Goal: Task Accomplishment & Management: Manage account settings

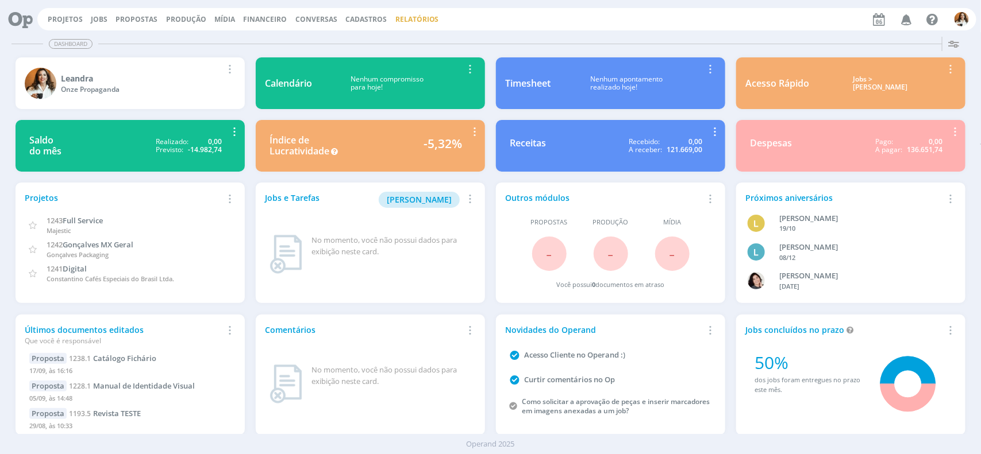
click at [410, 20] on link "Relatórios" at bounding box center [417, 19] width 44 height 10
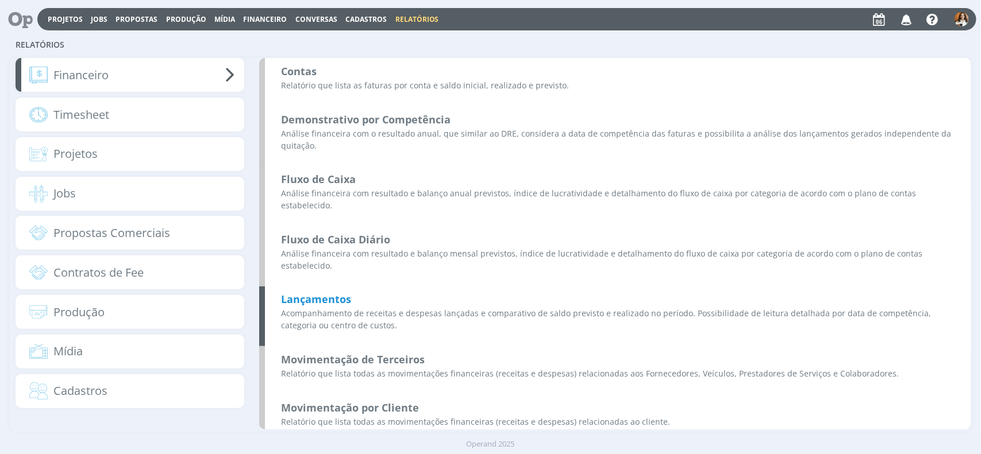
click at [334, 292] on b "Lançamentos" at bounding box center [316, 299] width 70 height 14
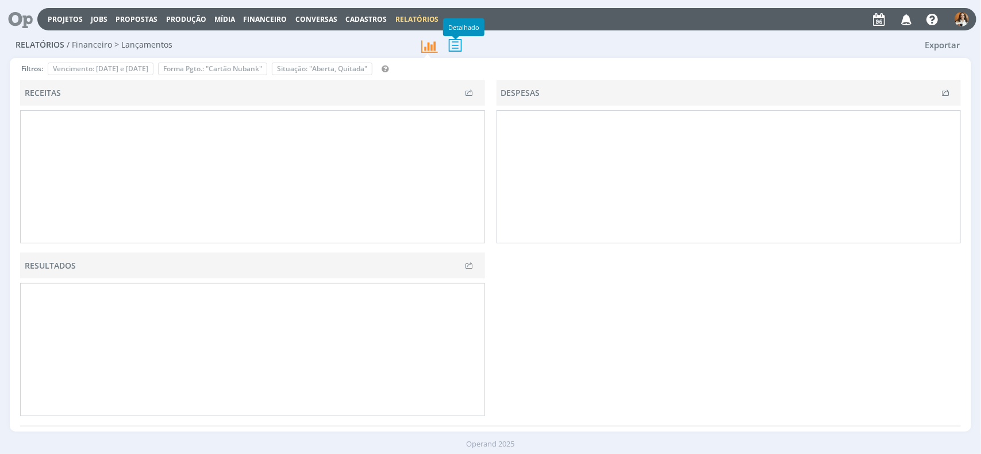
click at [457, 49] on icon at bounding box center [455, 45] width 24 height 24
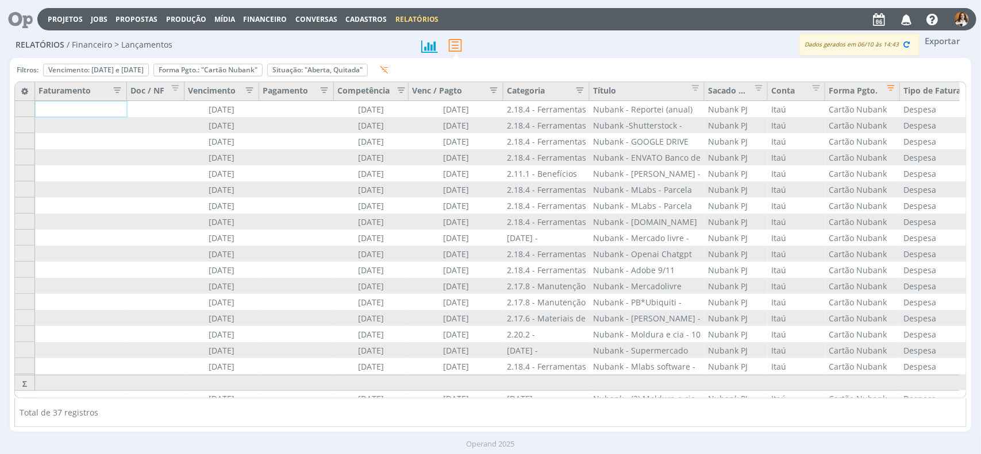
click at [248, 90] on icon "button" at bounding box center [246, 88] width 11 height 11
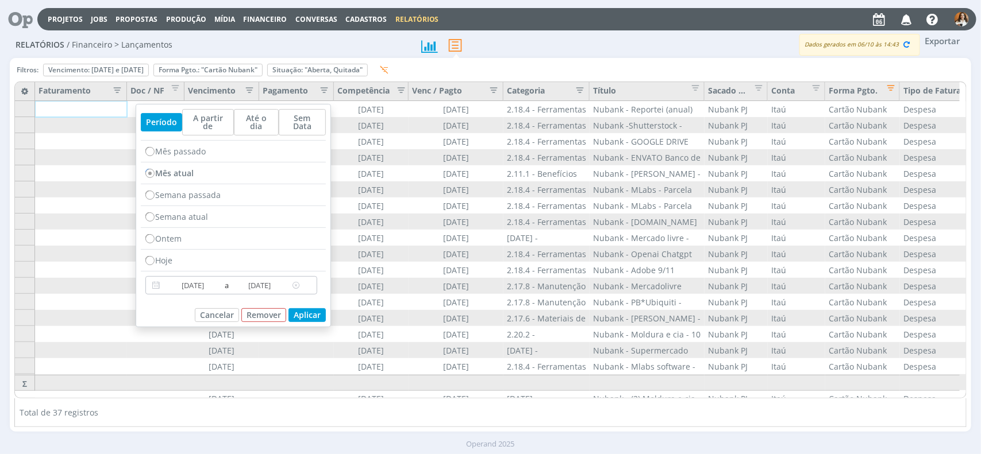
click at [190, 283] on input "[DATE]" at bounding box center [192, 286] width 59 height 14
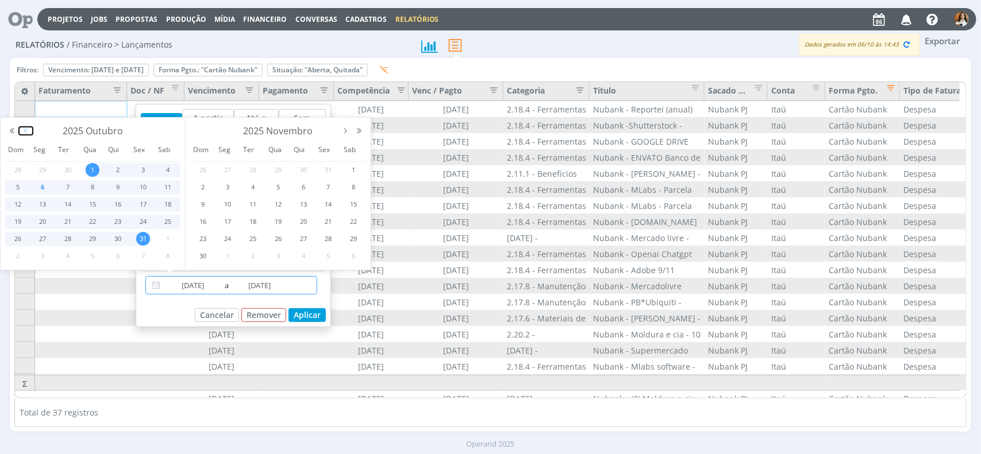
click at [26, 132] on button "button" at bounding box center [26, 131] width 14 height 8
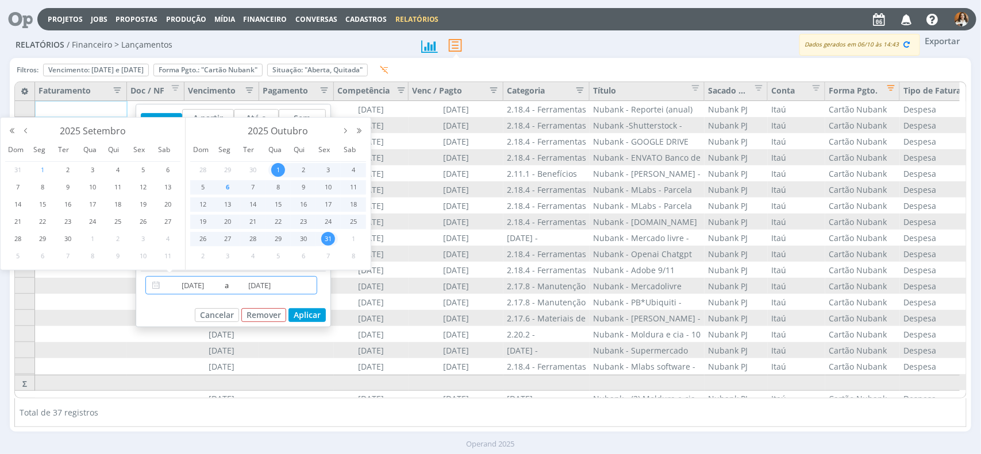
drag, startPoint x: 41, startPoint y: 171, endPoint x: 48, endPoint y: 169, distance: 7.0
click at [41, 171] on span "1" at bounding box center [43, 170] width 14 height 14
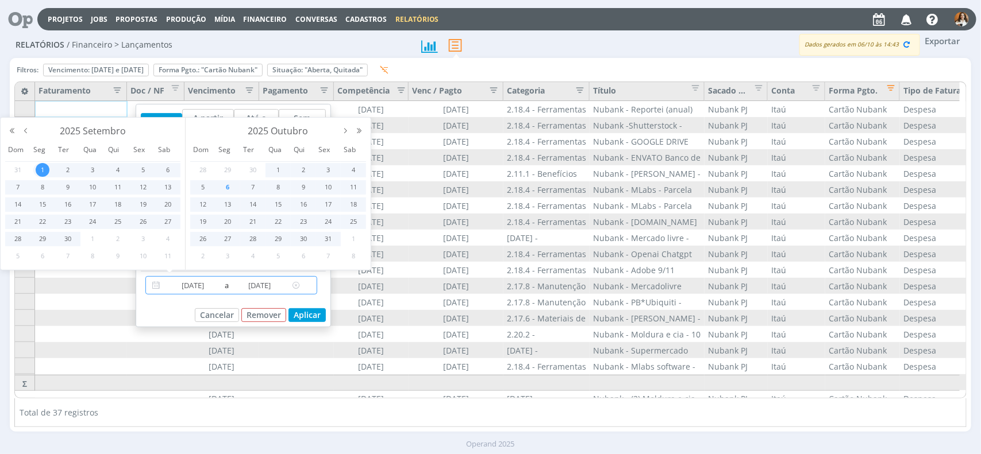
click at [259, 282] on input "31/10/2025" at bounding box center [259, 286] width 59 height 14
click at [245, 289] on input "31/10/2025" at bounding box center [259, 286] width 59 height 14
click at [279, 290] on input "31/10/2025" at bounding box center [259, 286] width 59 height 14
click at [248, 285] on input "31/10/2025" at bounding box center [259, 286] width 59 height 14
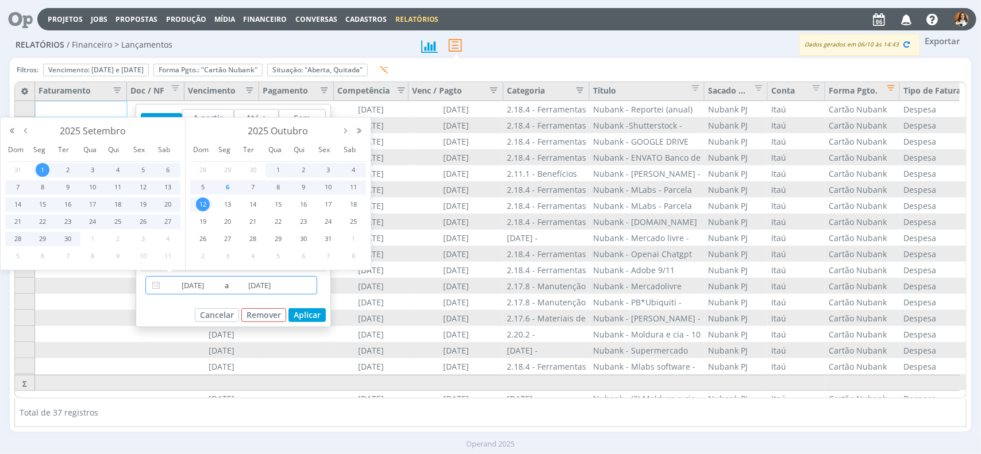
click at [204, 207] on span "12" at bounding box center [203, 205] width 14 height 14
radio input "false"
type input "01/09/2025"
type input "12/10/2025"
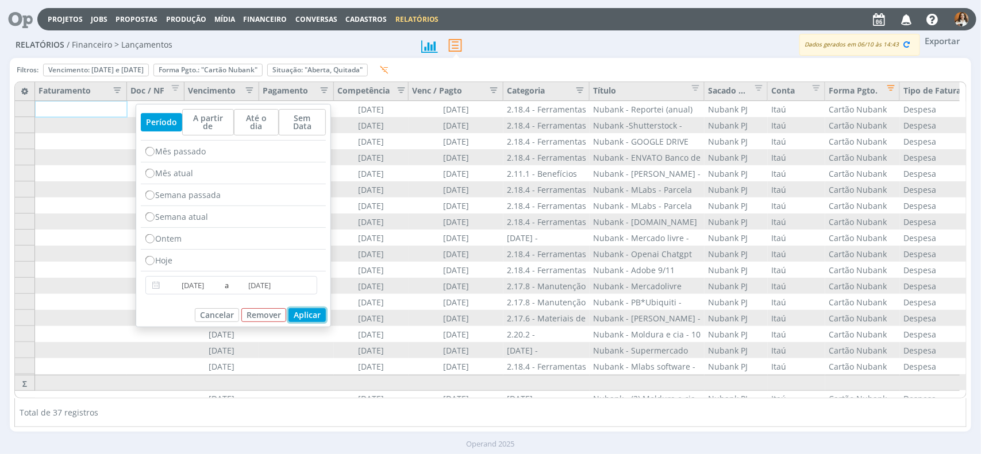
click at [322, 322] on button "Aplicar" at bounding box center [306, 315] width 37 height 14
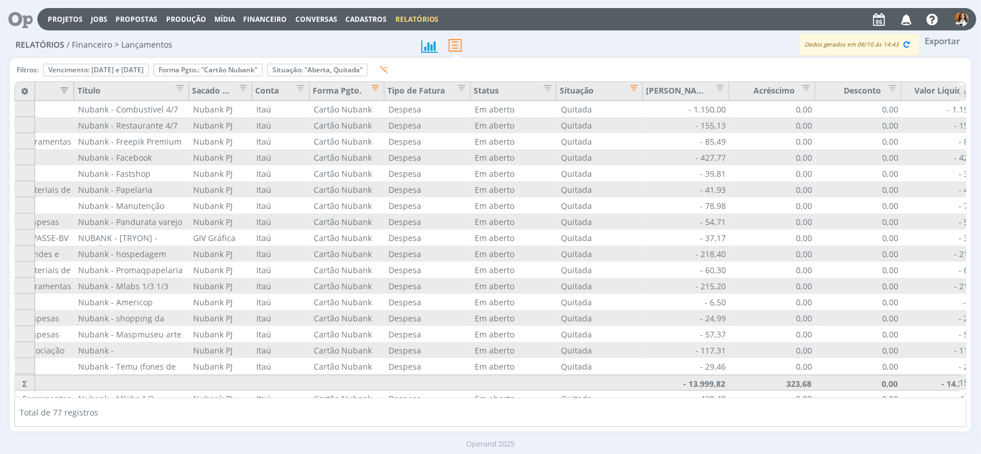
scroll to position [322, 515]
click at [634, 85] on span "Editar filtro para Coluna Situação" at bounding box center [630, 85] width 11 height 11
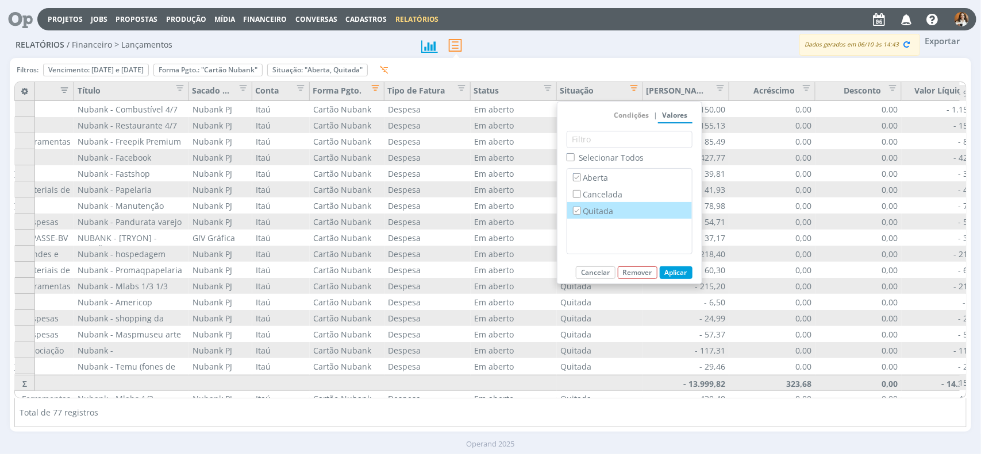
click at [600, 213] on label "Quitada" at bounding box center [629, 210] width 118 height 13
click at [580, 213] on input "Quitada" at bounding box center [576, 210] width 7 height 7
checkbox input "false"
click at [687, 276] on button "Aplicar" at bounding box center [675, 273] width 33 height 13
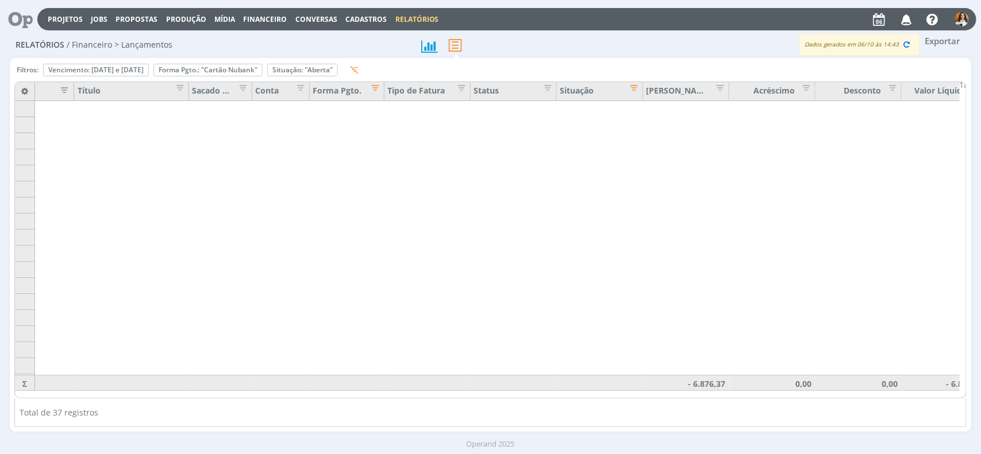
scroll to position [0, 515]
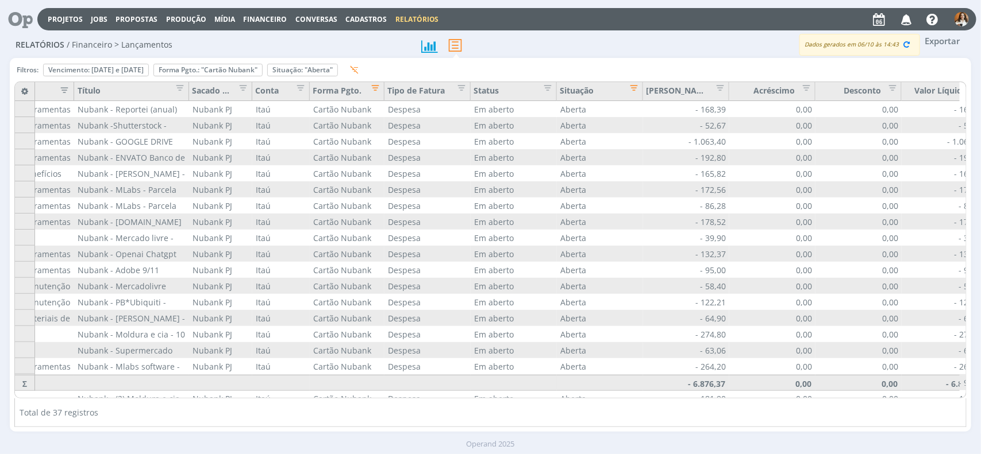
click at [952, 41] on button "Exportar" at bounding box center [942, 41] width 45 height 14
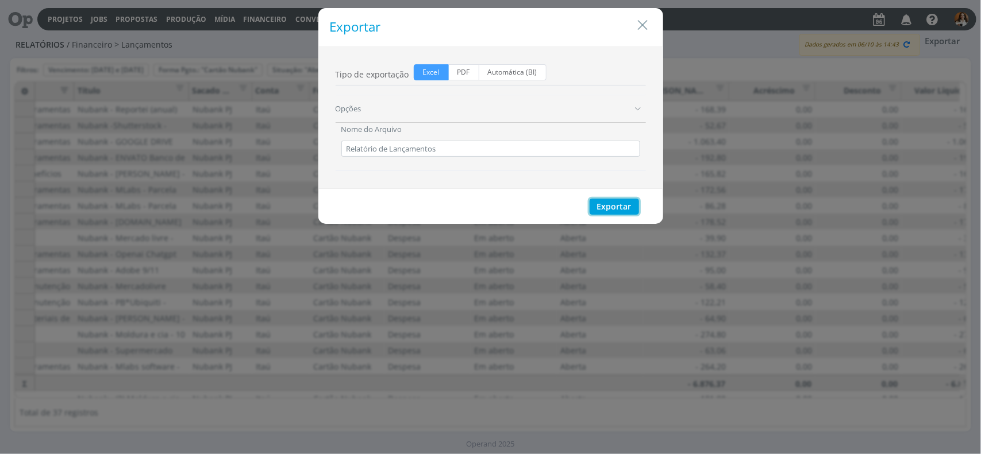
click at [613, 210] on button "Exportar" at bounding box center [613, 207] width 49 height 16
click at [644, 26] on icon "Close" at bounding box center [642, 25] width 17 height 17
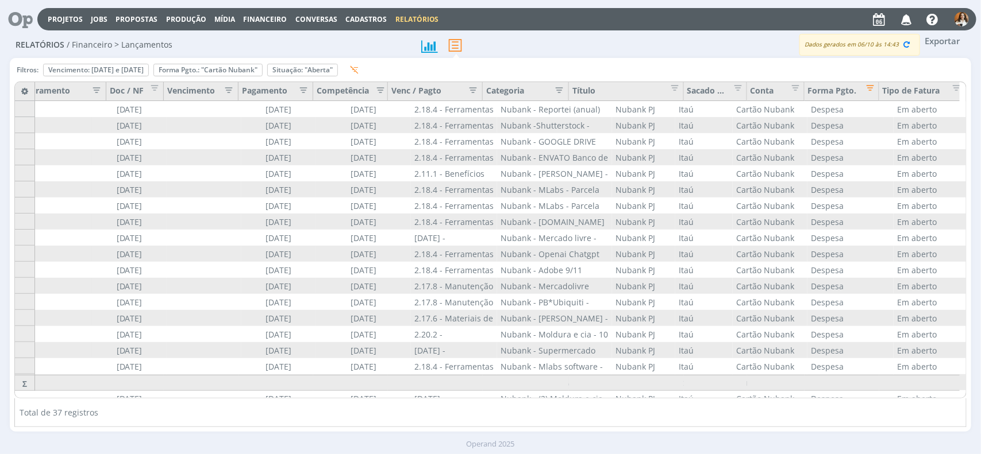
scroll to position [0, 0]
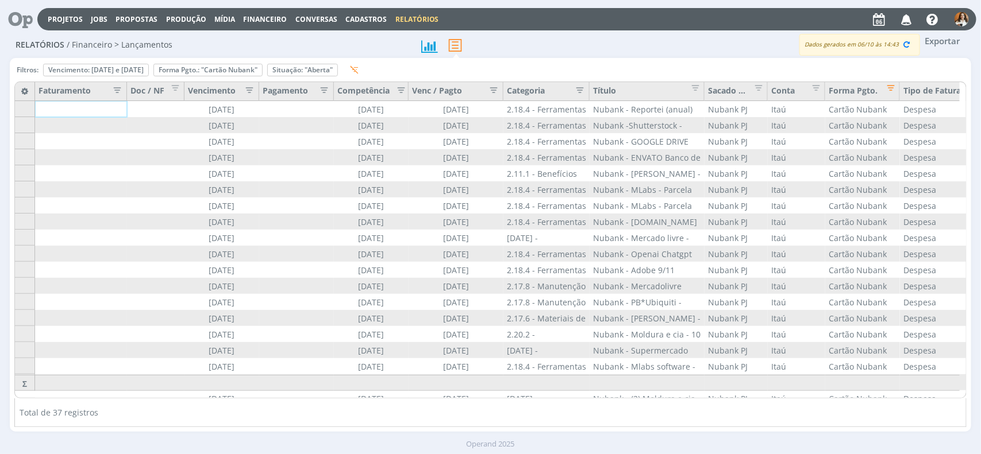
click at [249, 83] on icon "button" at bounding box center [246, 88] width 11 height 11
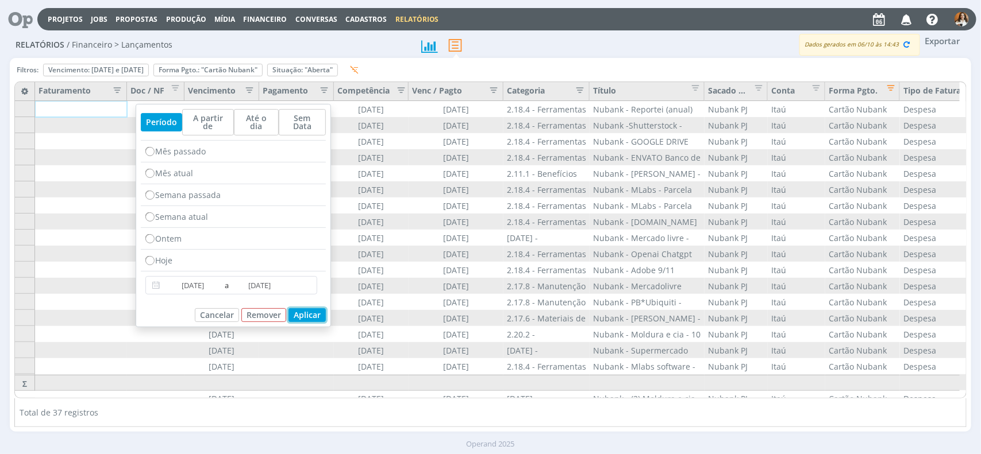
click at [305, 316] on button "Aplicar" at bounding box center [306, 315] width 37 height 14
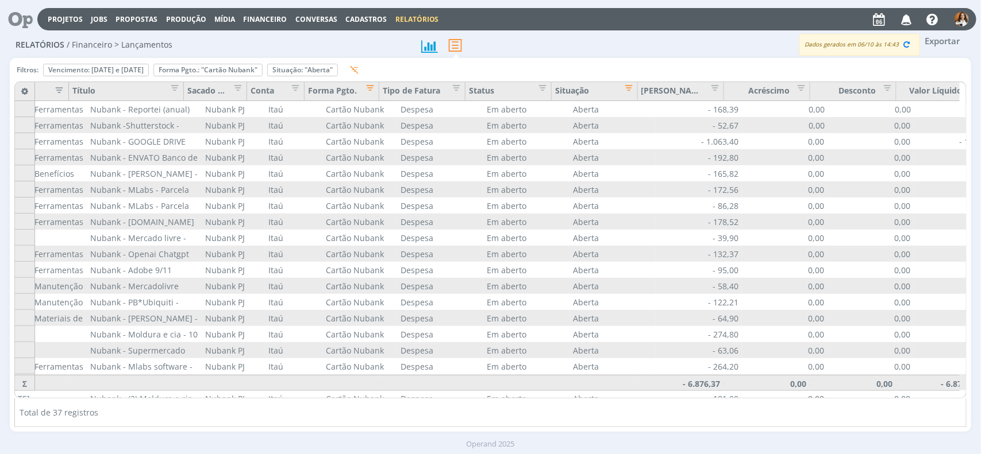
scroll to position [0, 543]
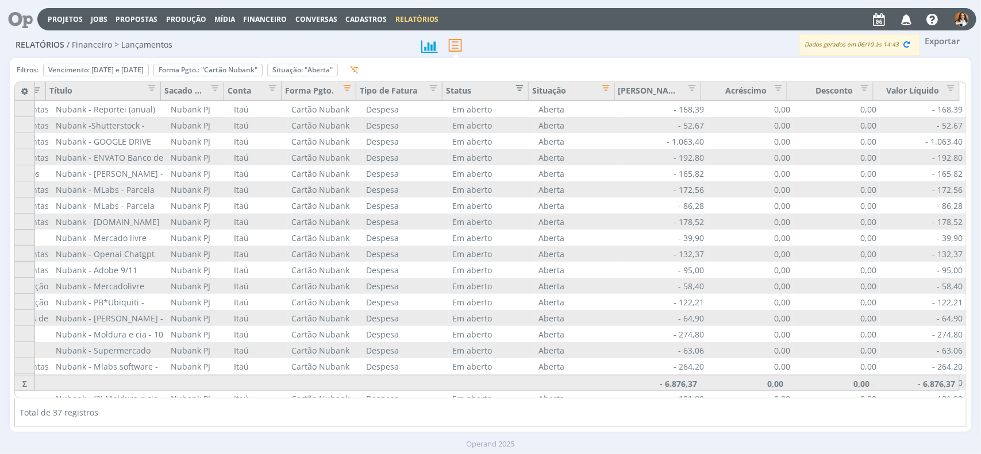
click at [522, 89] on span "Editar filtro para Coluna Status" at bounding box center [516, 85] width 11 height 11
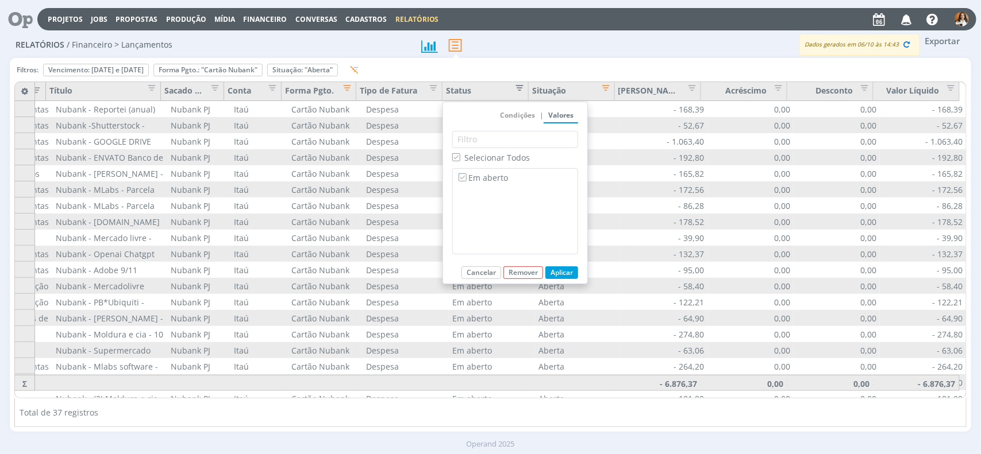
click at [522, 89] on span "Editar filtro para Coluna Status" at bounding box center [516, 85] width 11 height 11
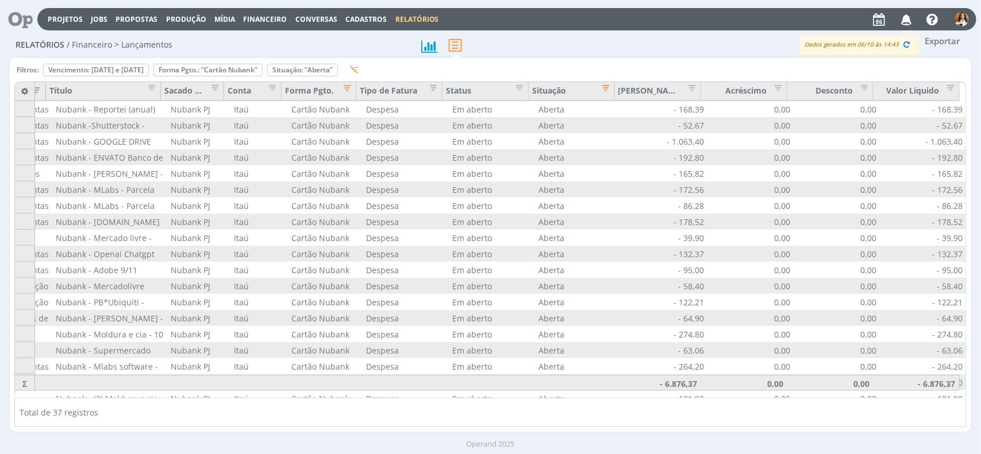
click at [608, 88] on span "Editar filtro para Coluna Situação" at bounding box center [602, 85] width 11 height 11
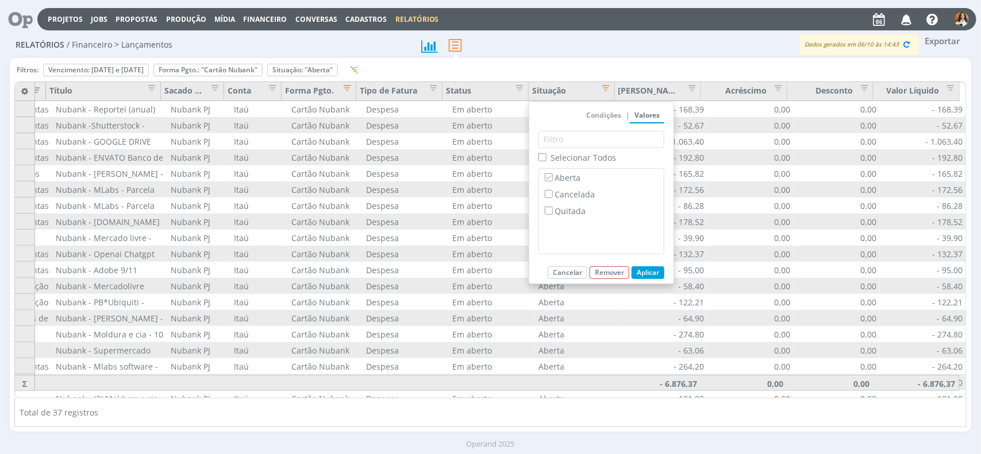
click at [650, 277] on button "Aplicar" at bounding box center [647, 273] width 33 height 13
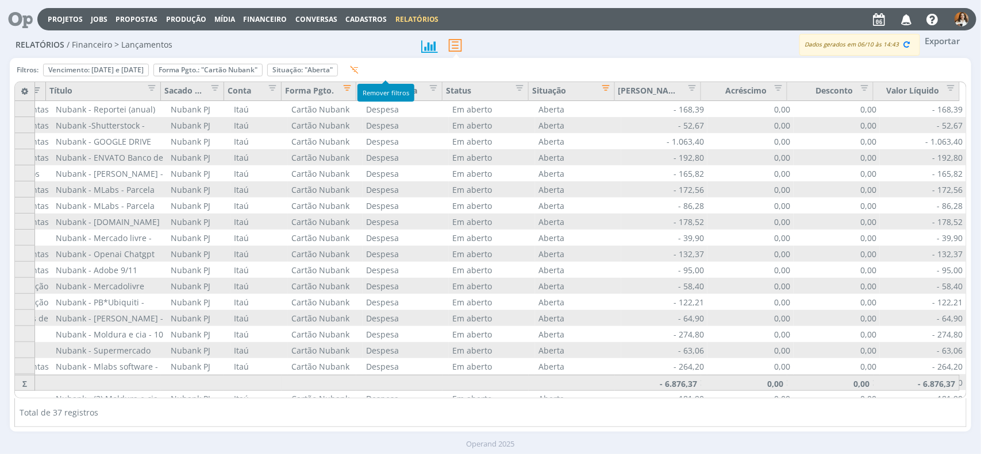
click at [361, 75] on button "button" at bounding box center [351, 70] width 19 height 14
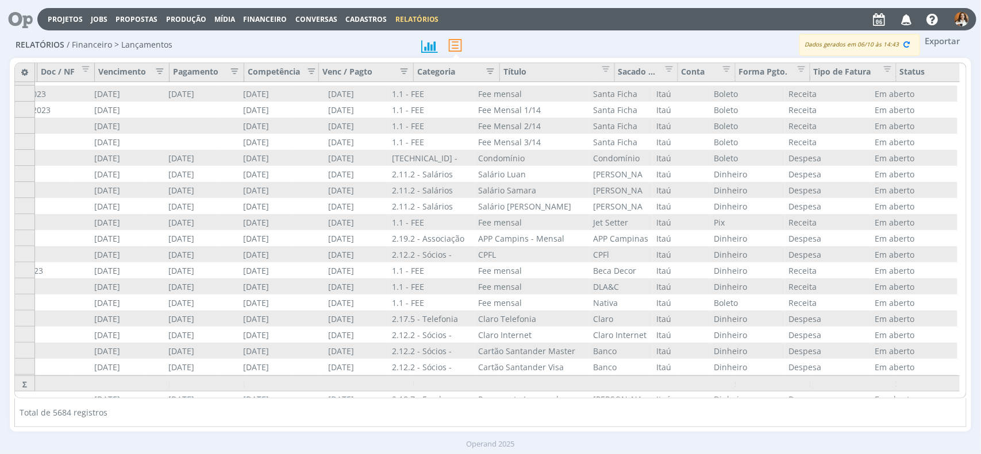
scroll to position [302, 0]
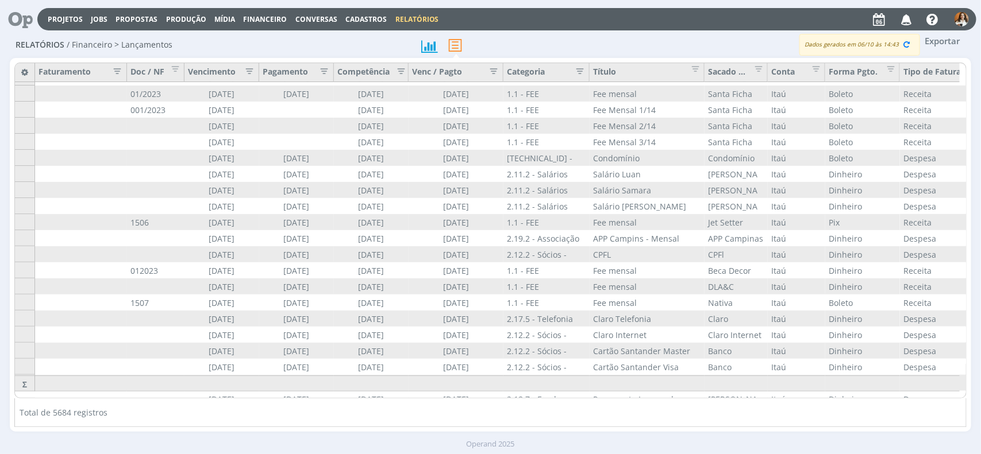
click at [248, 74] on icon "button" at bounding box center [246, 69] width 11 height 11
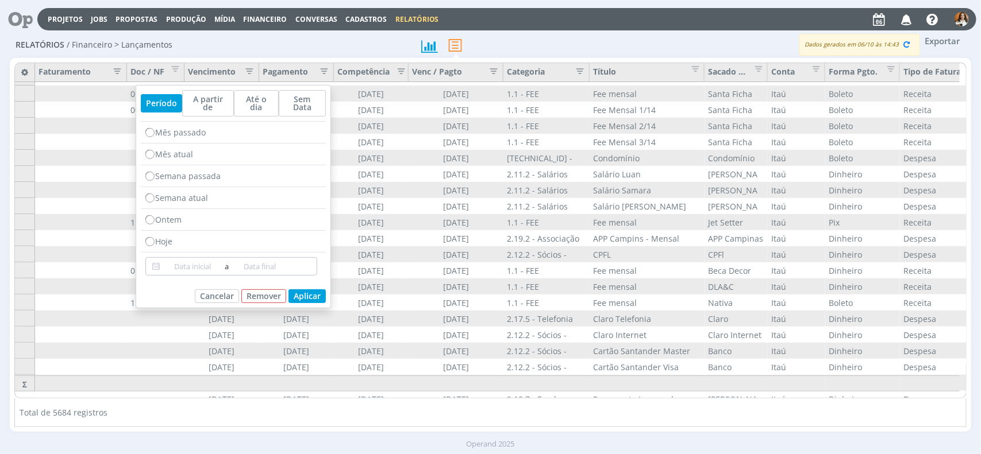
click at [180, 268] on input at bounding box center [192, 267] width 59 height 14
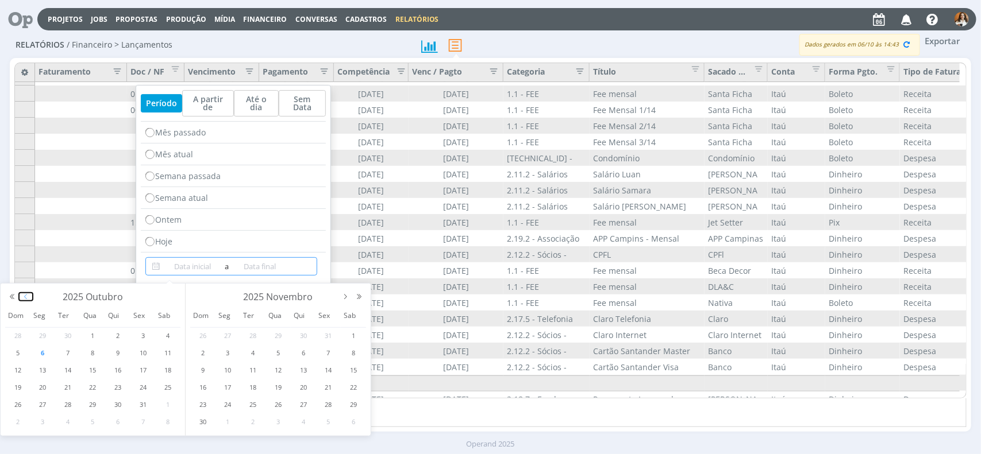
click at [24, 298] on button "button" at bounding box center [26, 297] width 14 height 8
click at [46, 340] on span "1" at bounding box center [43, 336] width 14 height 14
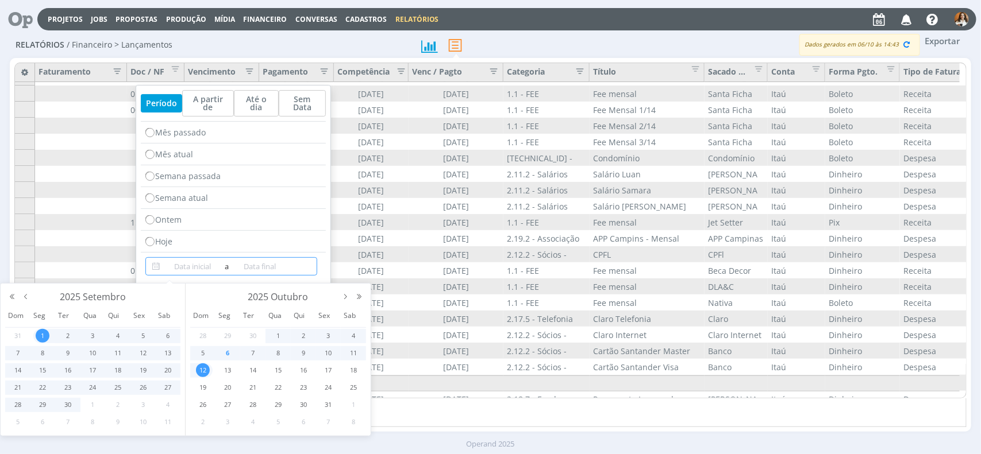
click at [204, 371] on span "12" at bounding box center [203, 371] width 14 height 14
type input "01/09/2025"
type input "12/10/2025"
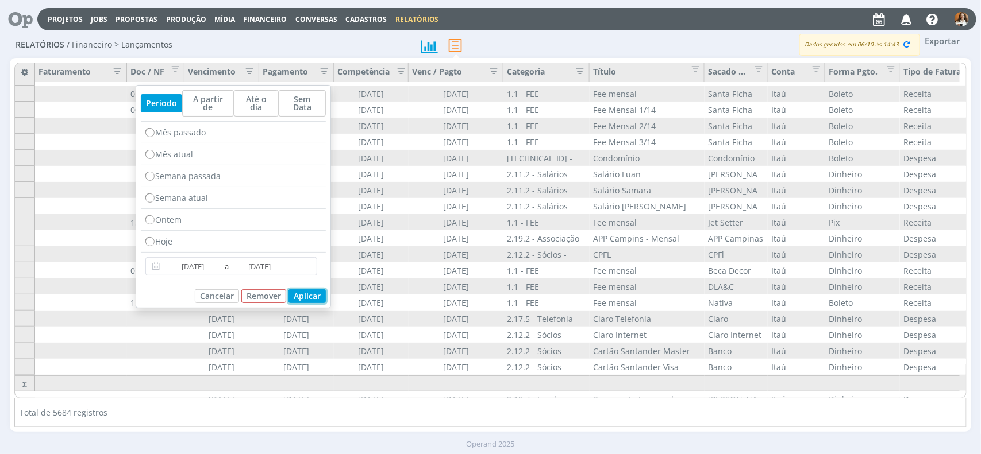
click at [314, 300] on button "Aplicar" at bounding box center [306, 297] width 37 height 14
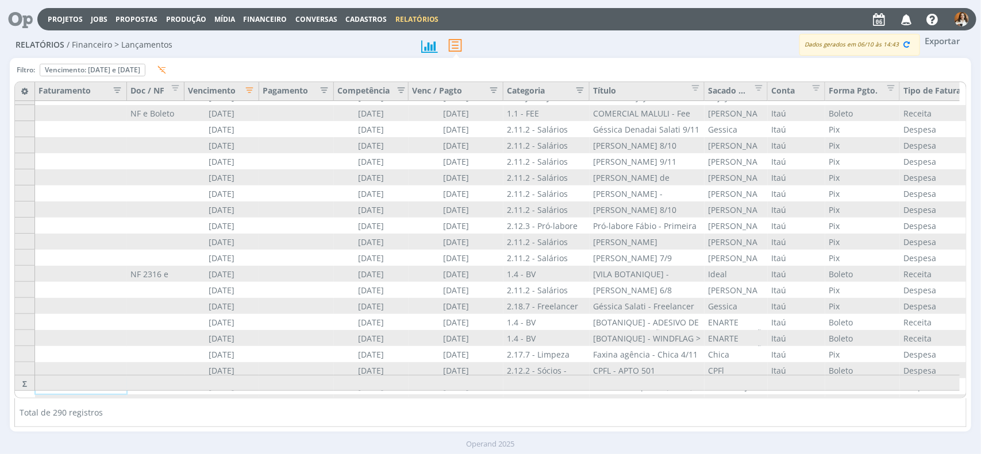
drag, startPoint x: 552, startPoint y: 398, endPoint x: 693, endPoint y: 389, distance: 141.0
click at [816, 402] on div "Total de 290 registros" at bounding box center [490, 413] width 952 height 29
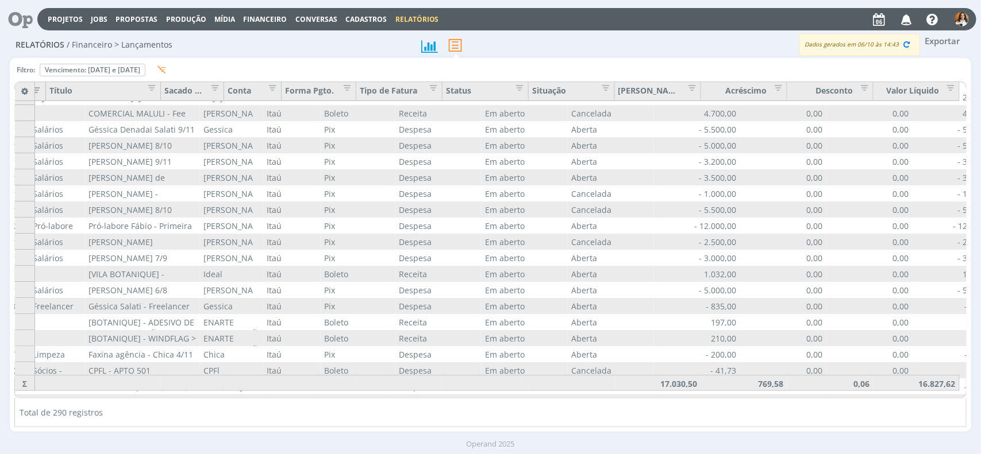
scroll to position [3550, 543]
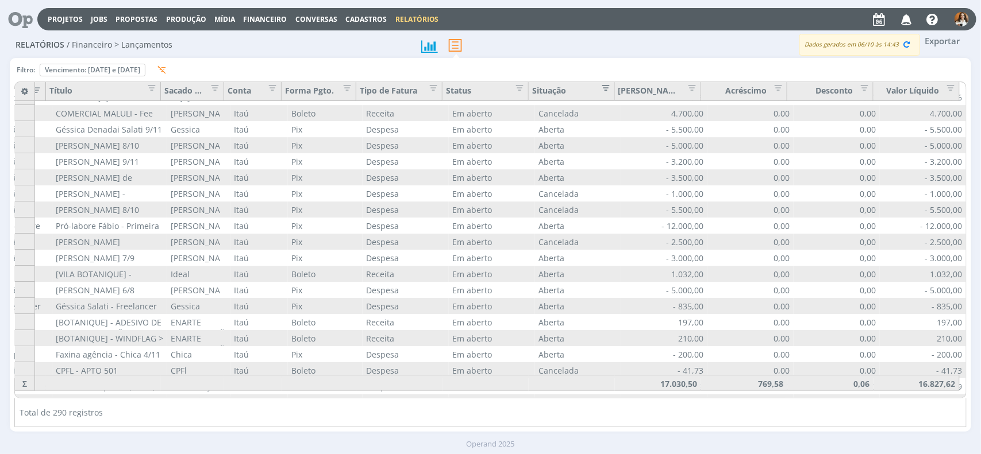
click at [608, 91] on span "Editar filtro para Coluna Situação" at bounding box center [602, 85] width 11 height 11
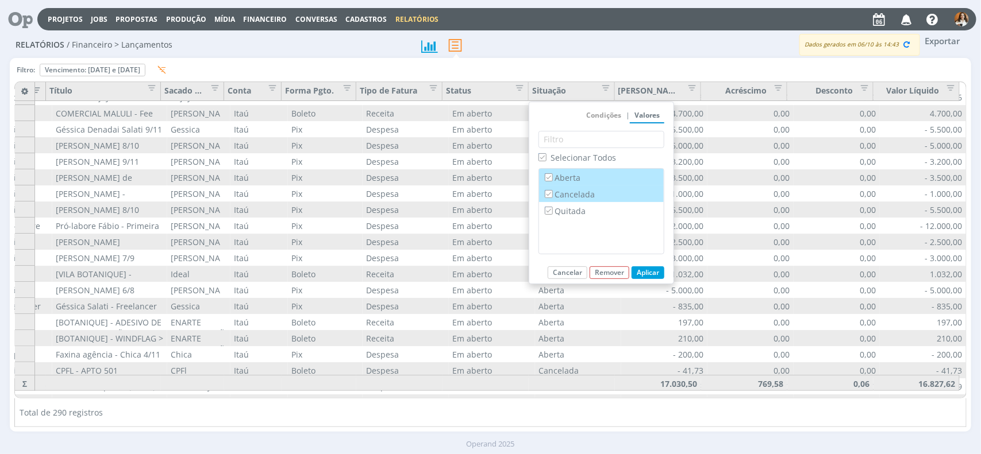
click at [569, 200] on label "Cancelada" at bounding box center [601, 194] width 118 height 13
click at [552, 198] on input "Cancelada" at bounding box center [548, 193] width 7 height 7
checkbox input "false"
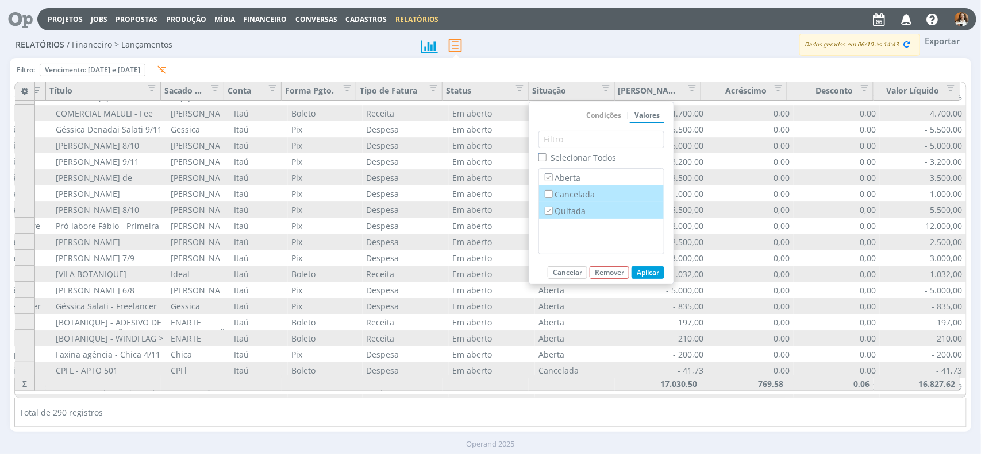
click at [566, 216] on label "Quitada" at bounding box center [601, 210] width 118 height 13
click at [552, 214] on input "Quitada" at bounding box center [548, 210] width 7 height 7
checkbox input "false"
click at [655, 271] on button "Aplicar" at bounding box center [647, 273] width 33 height 13
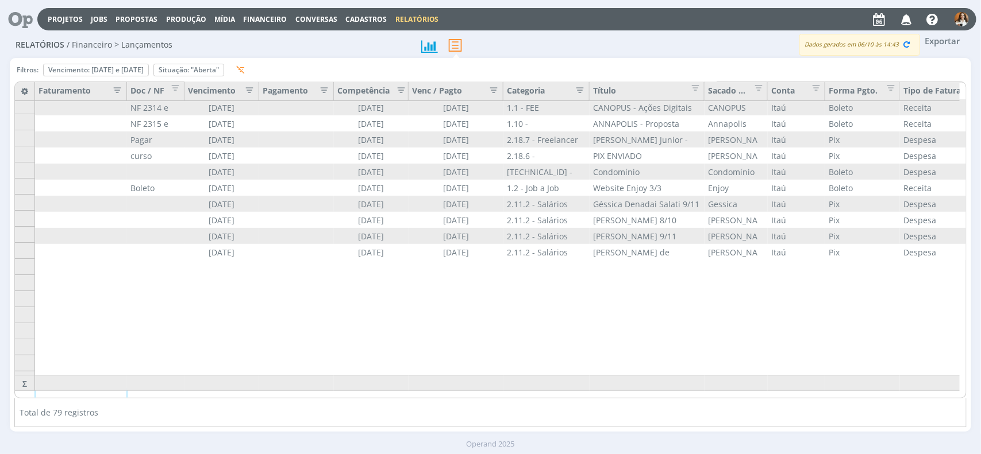
scroll to position [0, 0]
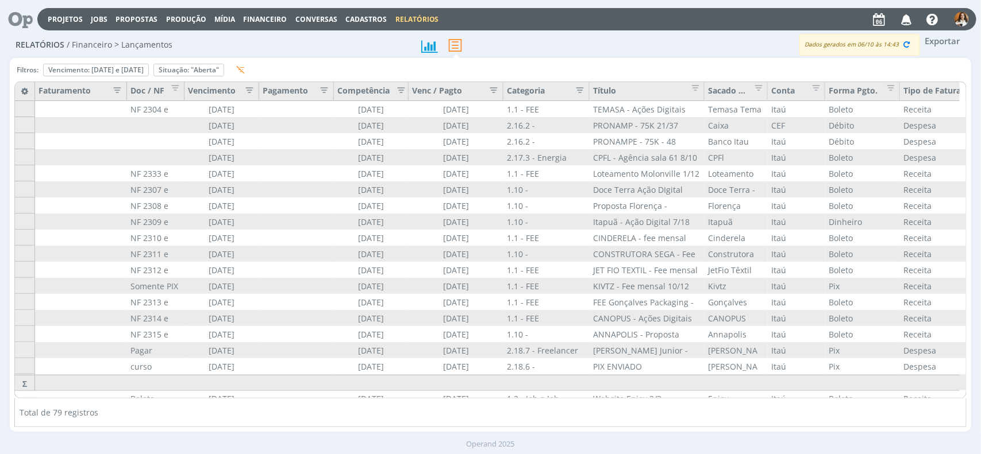
click at [578, 92] on icon "button" at bounding box center [576, 88] width 11 height 11
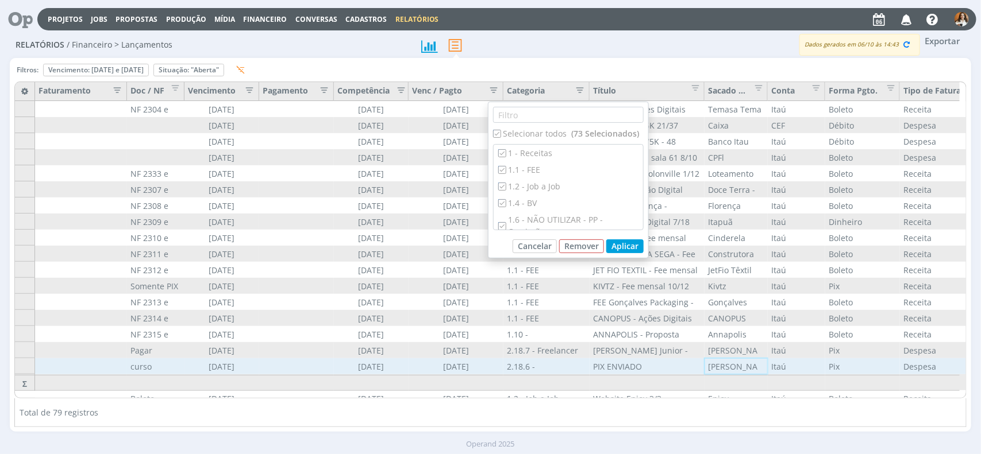
click at [736, 364] on div "[PERSON_NAME]" at bounding box center [735, 366] width 63 height 16
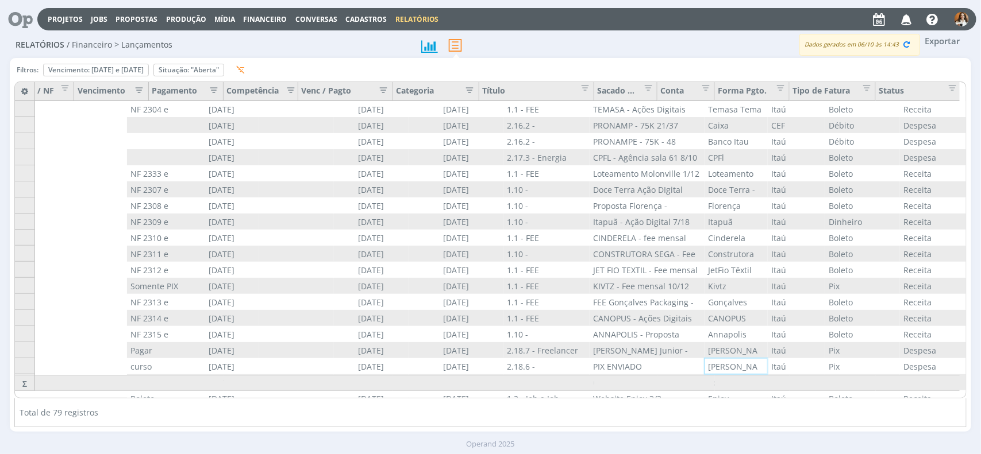
scroll to position [0, 154]
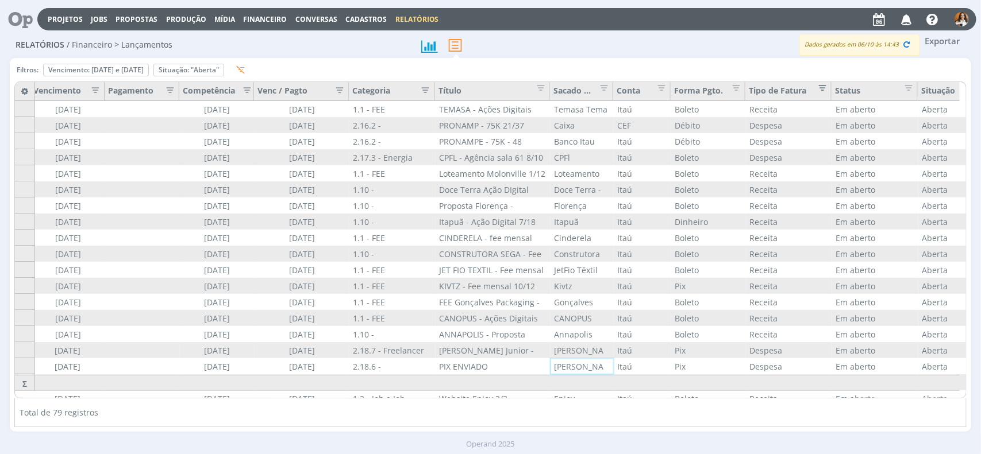
click at [820, 84] on span "Editar filtro para Coluna Tipo de Fatura" at bounding box center [818, 85] width 11 height 11
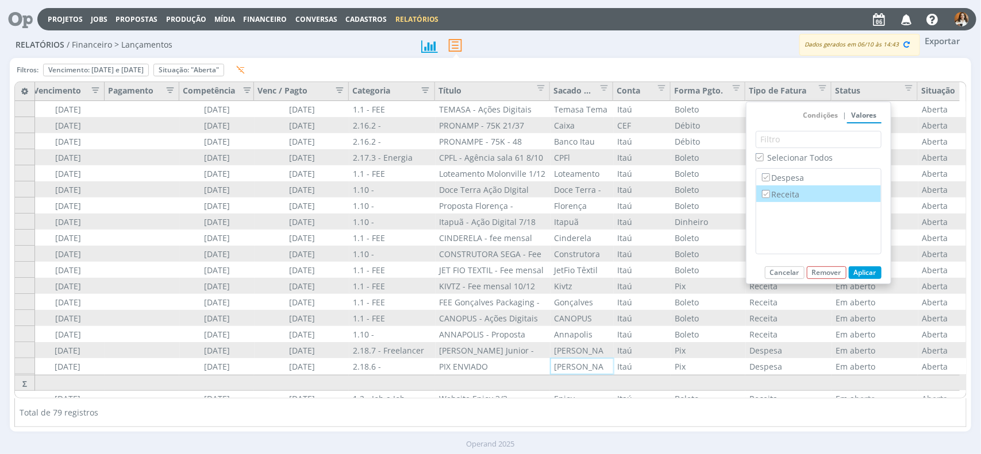
click at [785, 199] on label "Receita" at bounding box center [818, 194] width 118 height 13
click at [769, 198] on input "Receita" at bounding box center [765, 193] width 7 height 7
checkbox input "false"
click at [872, 273] on button "Aplicar" at bounding box center [864, 273] width 33 height 13
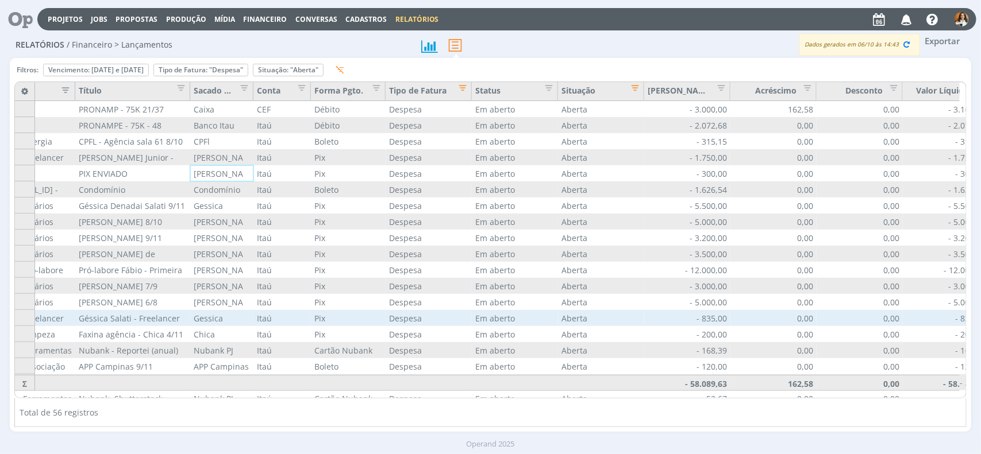
scroll to position [0, 523]
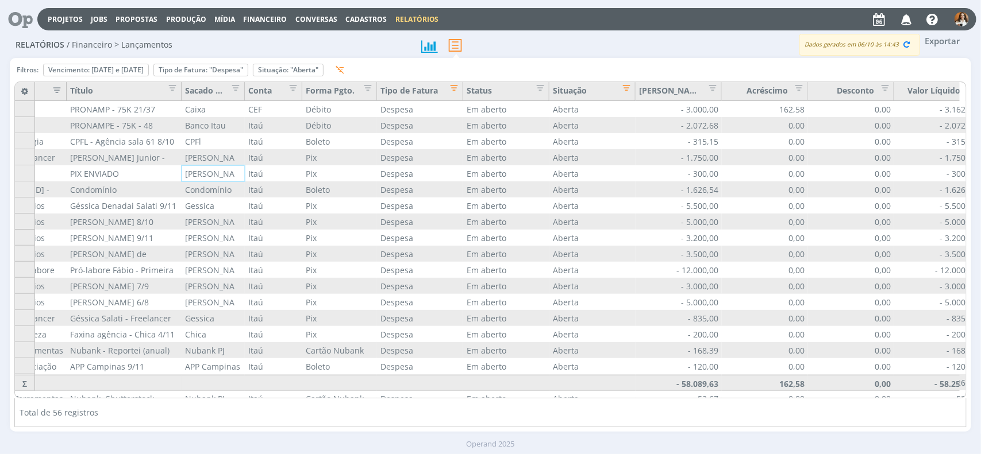
click at [933, 44] on button "Exportar" at bounding box center [942, 41] width 45 height 14
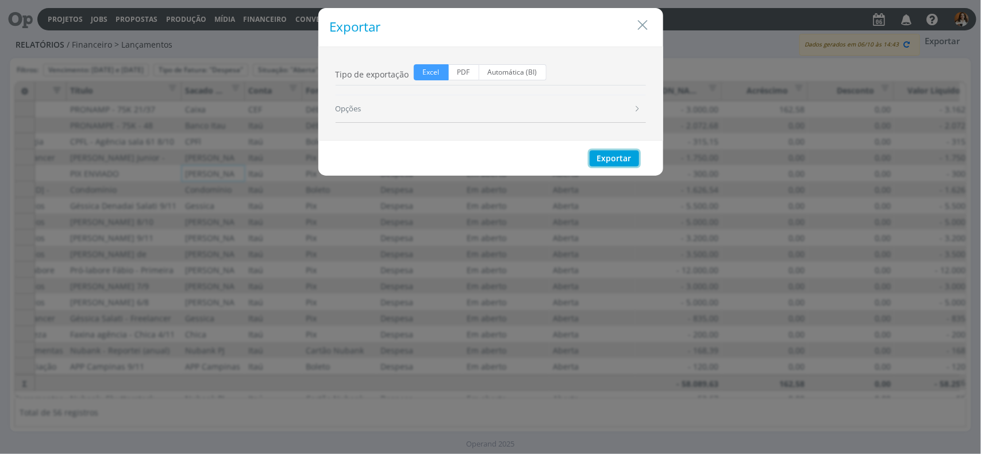
click at [608, 164] on button "Exportar" at bounding box center [613, 158] width 49 height 16
click at [650, 27] on div "Exportar" at bounding box center [490, 27] width 345 height 38
drag, startPoint x: 644, startPoint y: 24, endPoint x: 638, endPoint y: 26, distance: 6.7
click at [644, 24] on icon "Close" at bounding box center [642, 25] width 17 height 17
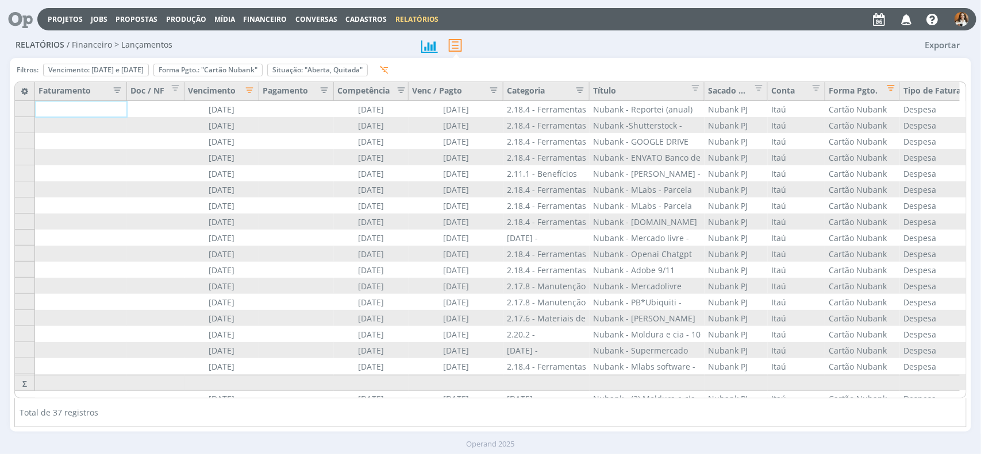
click at [254, 18] on span "Financeiro" at bounding box center [266, 19] width 44 height 10
click at [254, 41] on link "Lançamentos" at bounding box center [266, 39] width 97 height 18
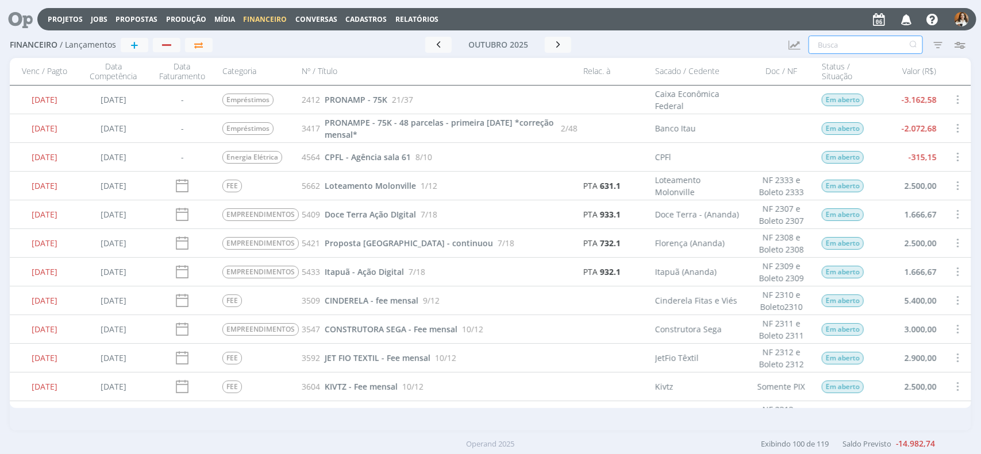
click at [842, 45] on input "text" at bounding box center [865, 45] width 114 height 18
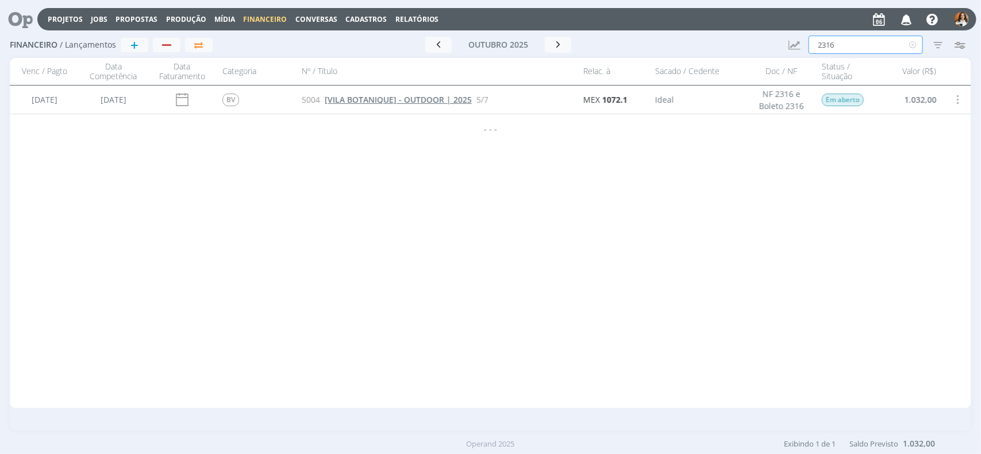
type input "2316"
click at [444, 105] on link "[VILA BOTANIQUE] - OUTDOOR | 2025" at bounding box center [398, 100] width 147 height 12
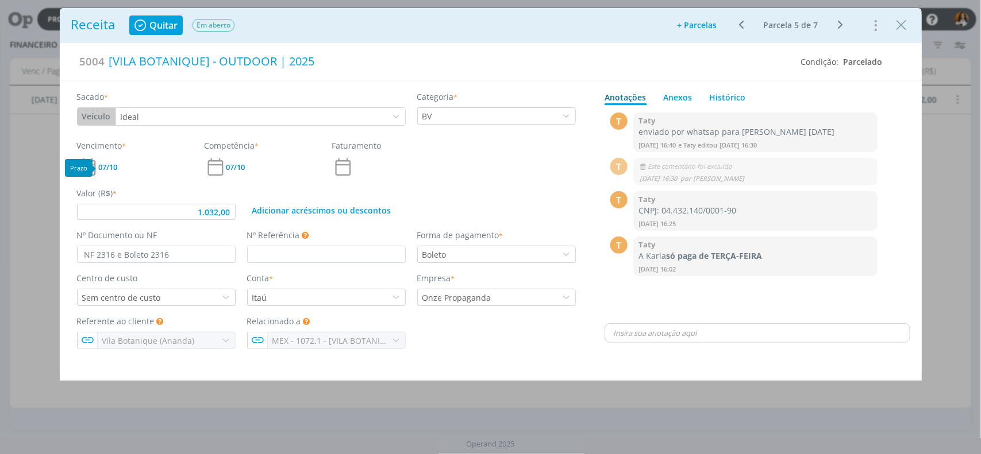
click at [116, 168] on span "07/10" at bounding box center [108, 167] width 19 height 7
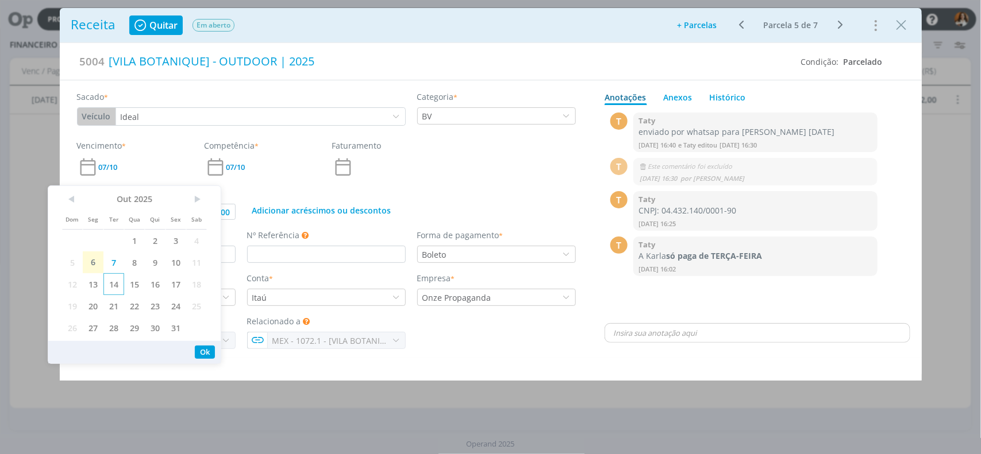
click at [118, 286] on span "14" at bounding box center [113, 284] width 21 height 22
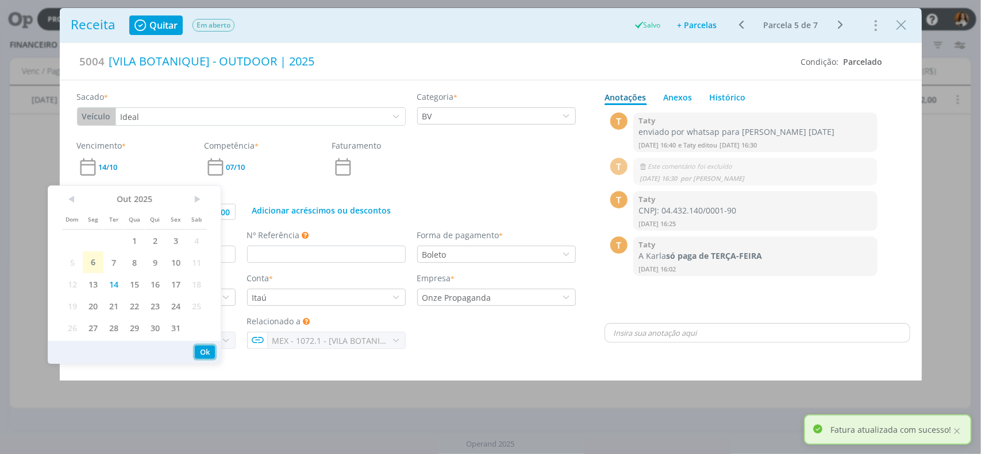
click at [206, 351] on button "Ok" at bounding box center [205, 352] width 20 height 13
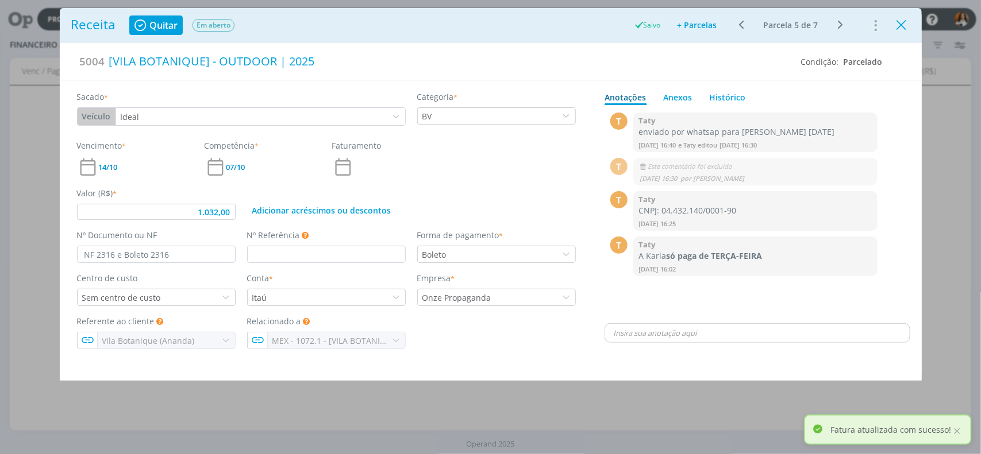
type input "1.032,00"
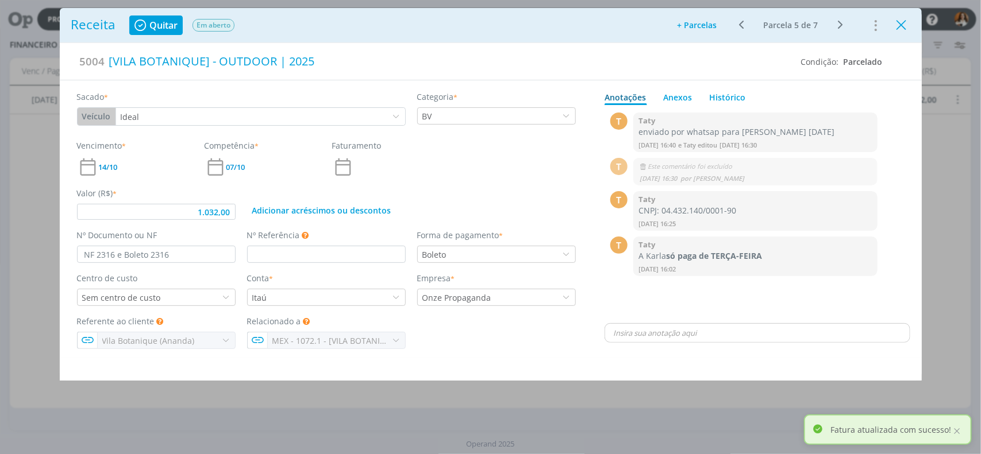
click at [899, 25] on icon "Close" at bounding box center [901, 25] width 17 height 17
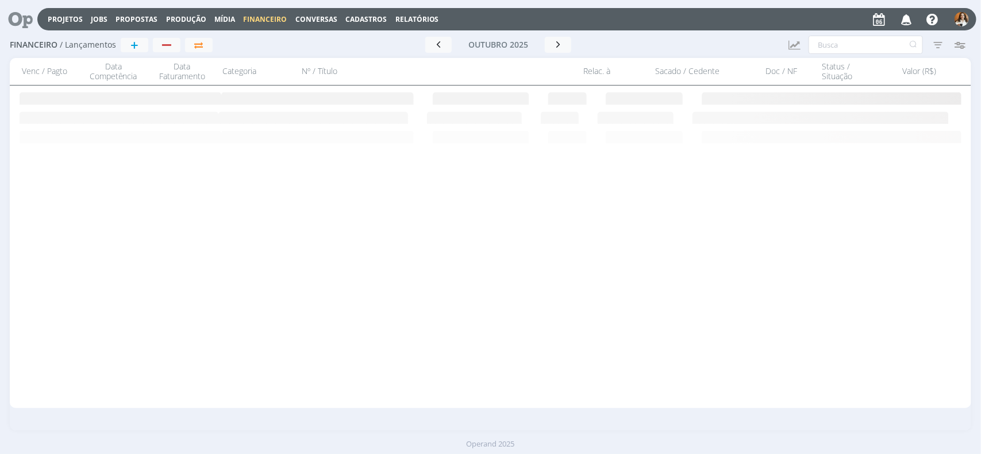
click at [267, 20] on span "Financeiro" at bounding box center [266, 19] width 44 height 10
click at [251, 55] on link "Contas" at bounding box center [266, 58] width 97 height 18
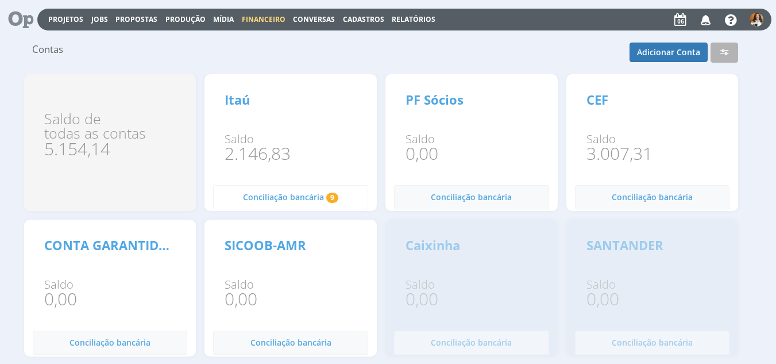
click at [295, 200] on span "Conciliação bancária" at bounding box center [283, 196] width 81 height 11
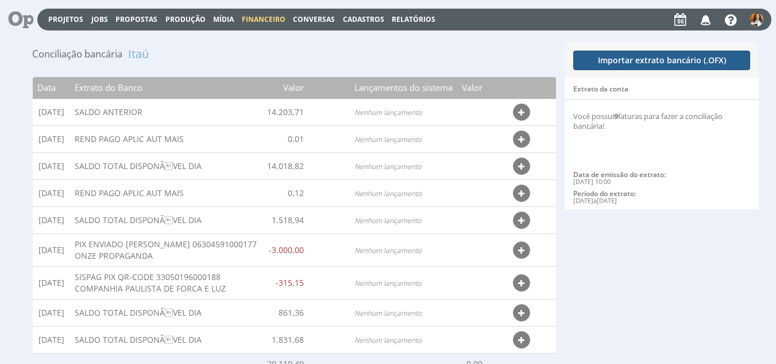
click at [654, 57] on button "Importar extrato bancário (.OFX)" at bounding box center [661, 61] width 177 height 20
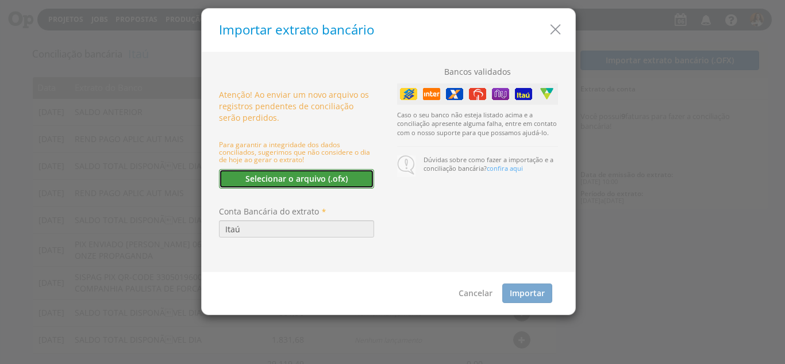
click at [300, 173] on button "Selecionar o arquivo (.ofx)" at bounding box center [296, 179] width 155 height 20
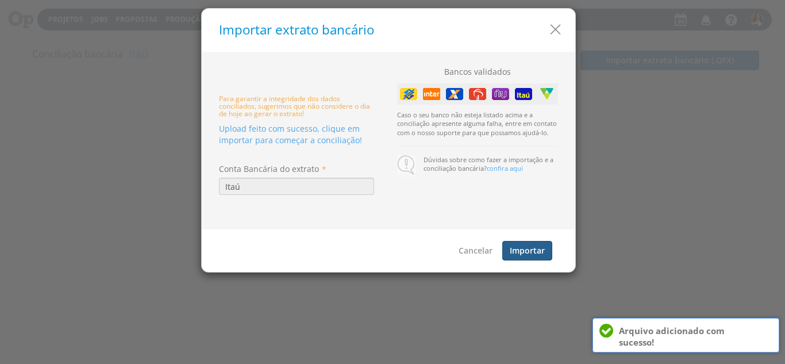
click at [535, 249] on button "Importar" at bounding box center [527, 251] width 50 height 20
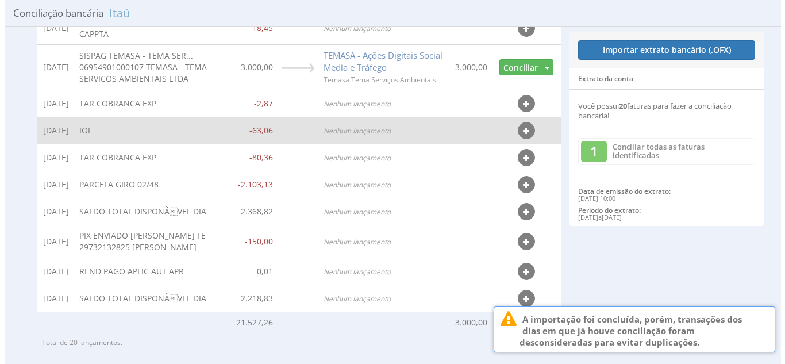
scroll to position [402, 0]
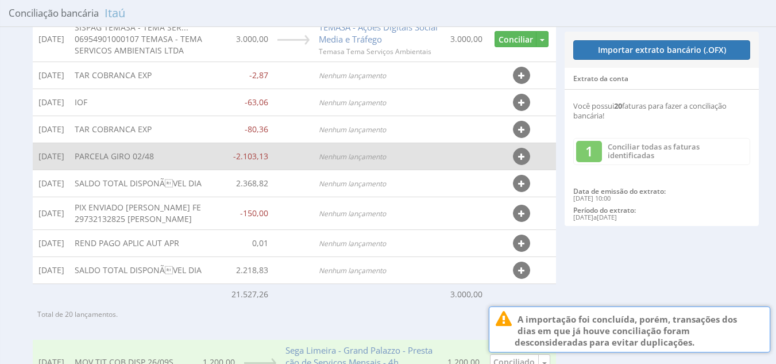
click at [522, 161] on icon "button" at bounding box center [521, 157] width 6 height 8
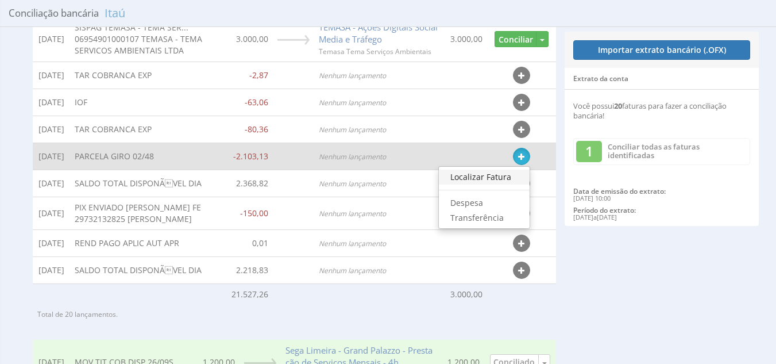
click at [506, 184] on link "Localizar Fatura" at bounding box center [484, 176] width 91 height 15
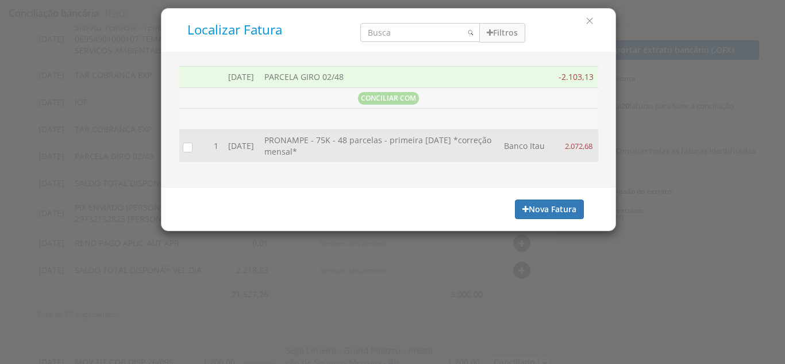
click at [184, 146] on input "checkbox" at bounding box center [184, 146] width 11 height 11
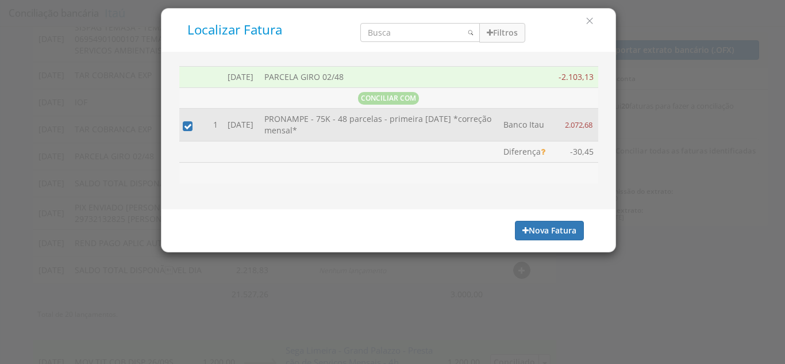
click at [592, 131] on td "2.072,68" at bounding box center [574, 125] width 46 height 33
click at [582, 122] on span "2.072,68" at bounding box center [579, 124] width 30 height 10
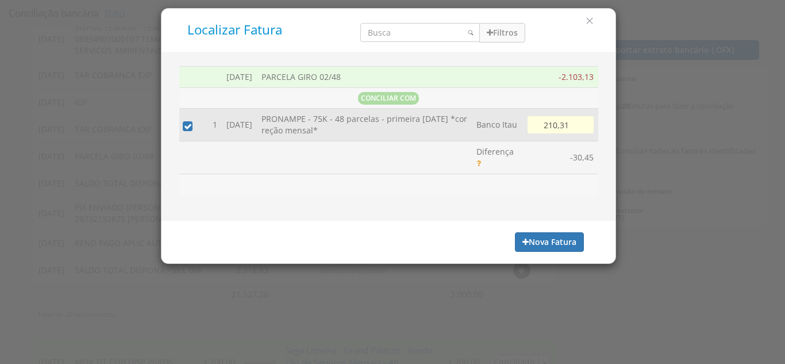
type input "2.103,13"
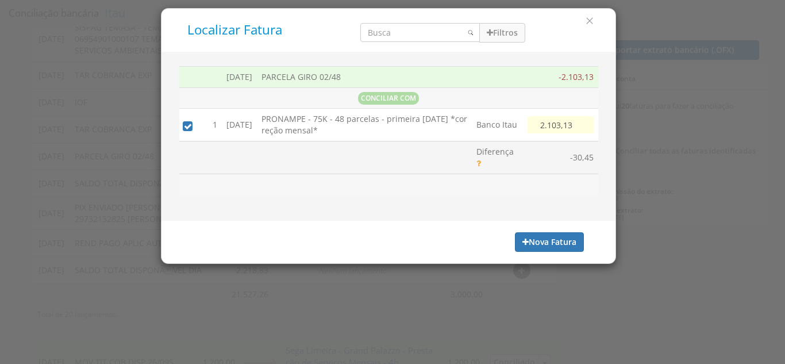
click at [550, 200] on div "02/10/2025 PARCELA GIRO 02/48 -2.103,13 CONCILIAR COM Buscando Faturas . . . 1 …" at bounding box center [388, 136] width 454 height 169
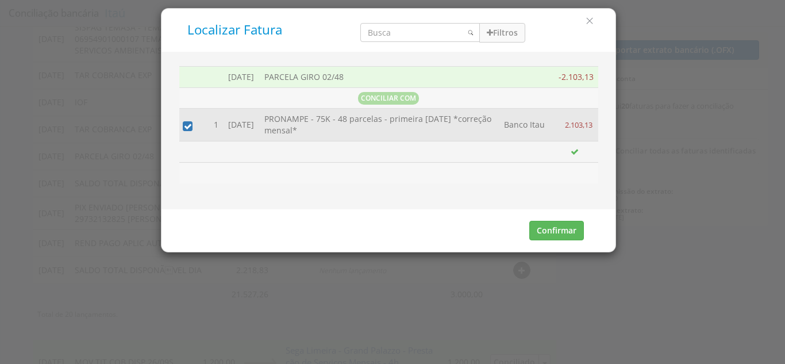
click at [586, 126] on span "2.103,13" at bounding box center [579, 124] width 30 height 10
type input "2.103,13"
click at [557, 228] on button "Confirmar" at bounding box center [556, 231] width 55 height 20
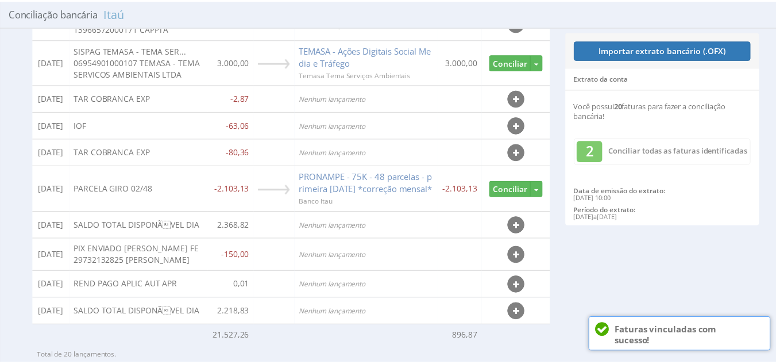
scroll to position [419, 0]
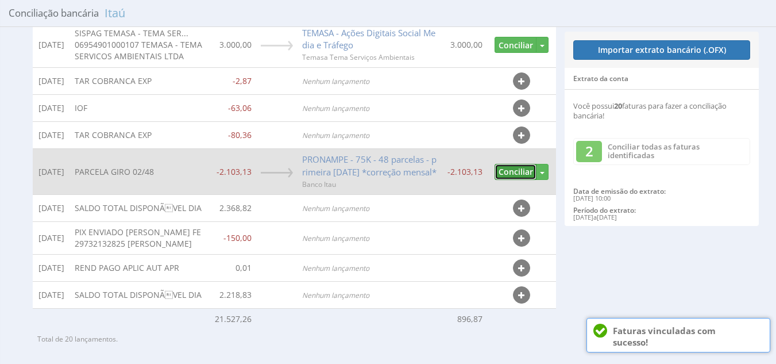
click at [511, 180] on button "Conciliar" at bounding box center [516, 172] width 42 height 17
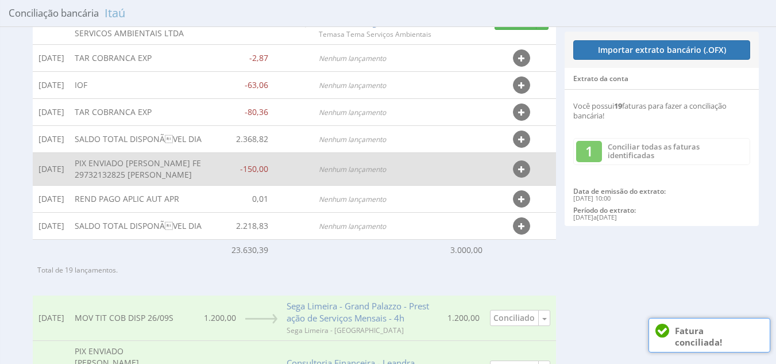
scroll to position [399, 0]
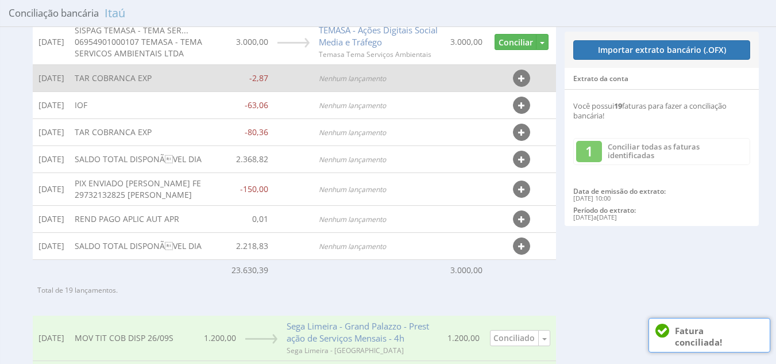
click at [524, 83] on icon "button" at bounding box center [521, 79] width 6 height 8
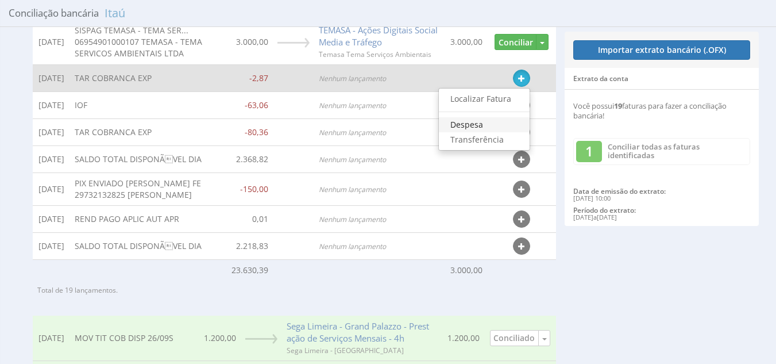
click at [478, 132] on link "Despesa" at bounding box center [484, 124] width 91 height 15
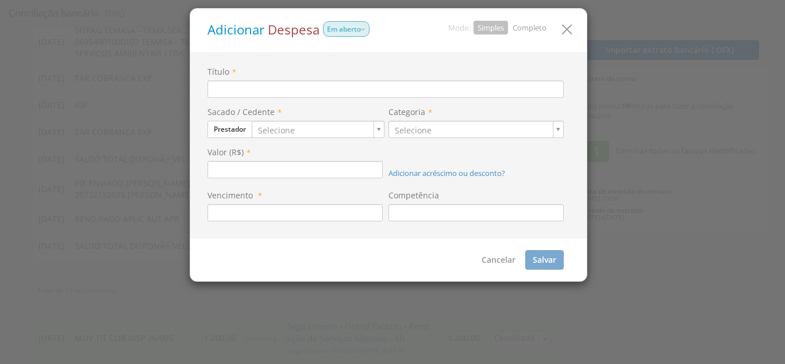
click at [564, 32] on icon "button" at bounding box center [566, 29] width 17 height 17
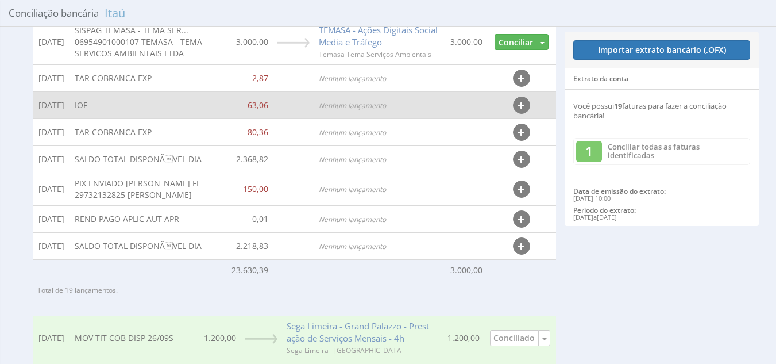
click at [268, 119] on td "-63,06" at bounding box center [250, 105] width 46 height 27
click at [320, 119] on td "Nenhum lançamento" at bounding box center [380, 105] width 132 height 27
click at [523, 114] on button "button" at bounding box center [521, 105] width 17 height 17
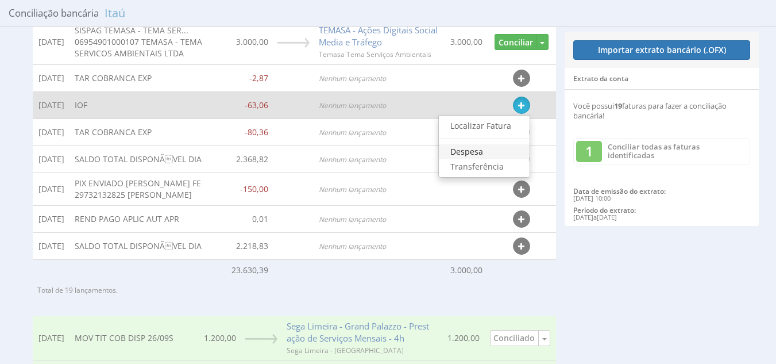
click at [476, 159] on link "Despesa" at bounding box center [484, 151] width 91 height 15
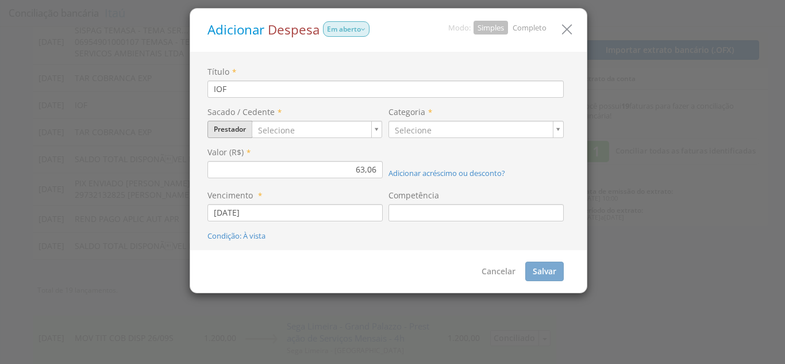
click at [236, 124] on button "Prestador" at bounding box center [229, 129] width 45 height 17
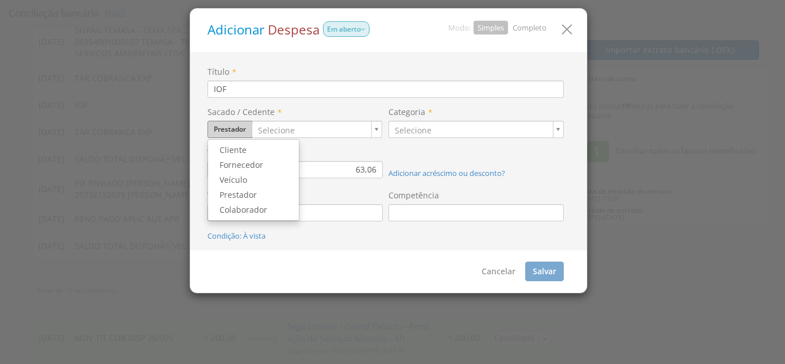
click at [233, 126] on button "Prestador" at bounding box center [229, 129] width 45 height 17
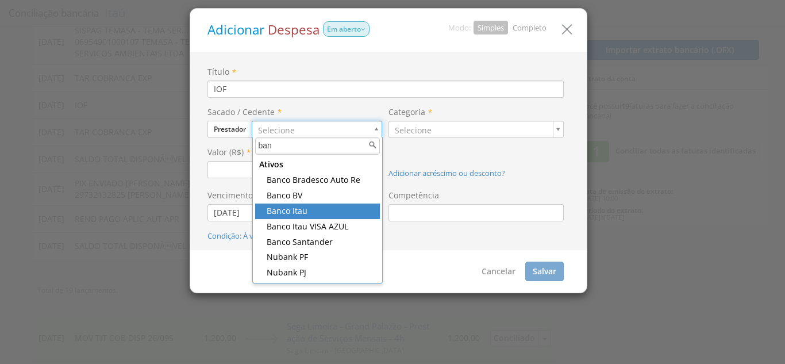
type input "ban"
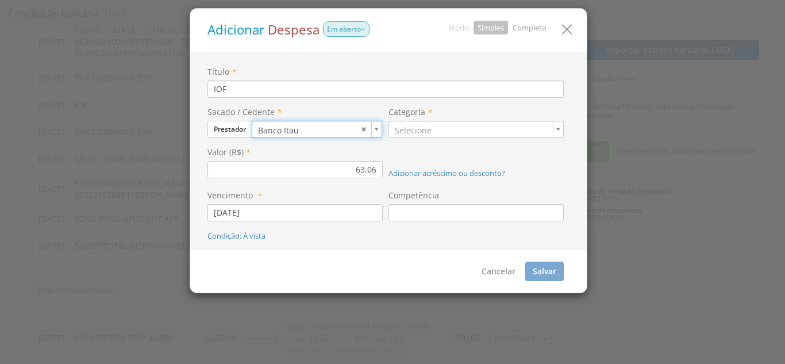
type input "95"
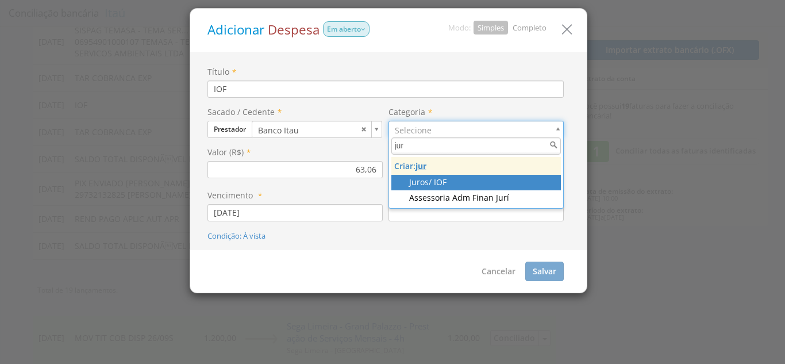
type input "jur"
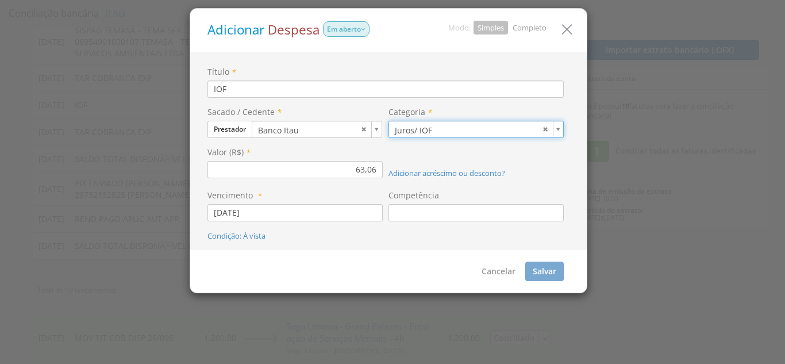
type input "50"
click at [535, 25] on link "Completo" at bounding box center [529, 27] width 34 height 10
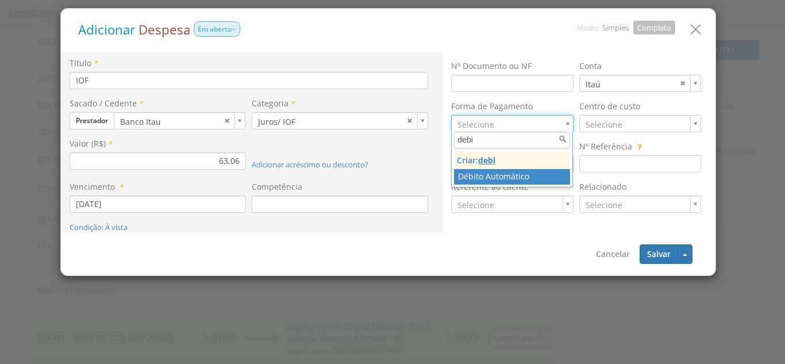
type input "debi"
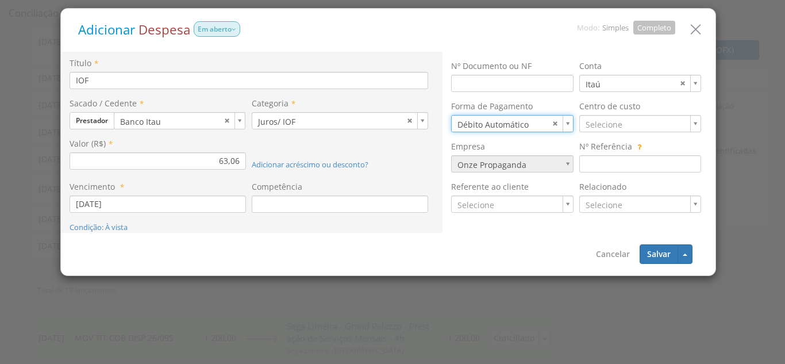
type input "7"
click at [270, 200] on input at bounding box center [340, 203] width 176 height 17
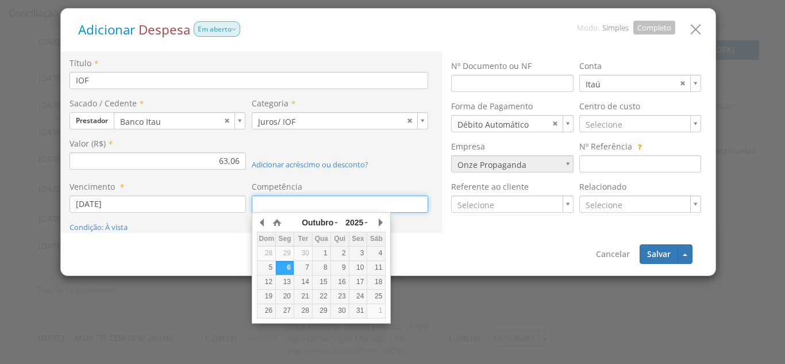
click at [344, 250] on div "2" at bounding box center [340, 253] width 18 height 10
type input "02/10/2025"
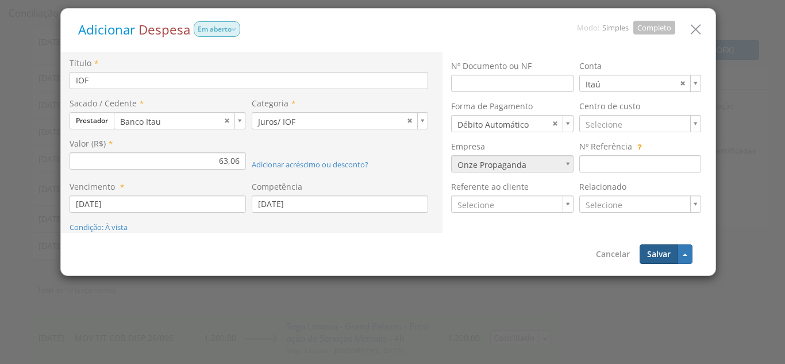
click at [666, 256] on button "Salvar" at bounding box center [658, 254] width 38 height 20
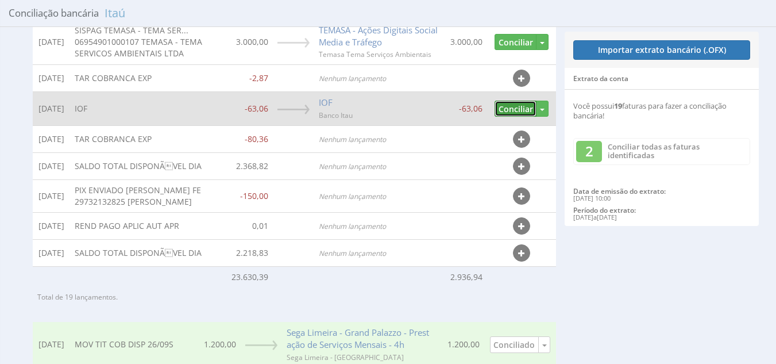
click at [515, 117] on button "Conciliar" at bounding box center [516, 109] width 42 height 17
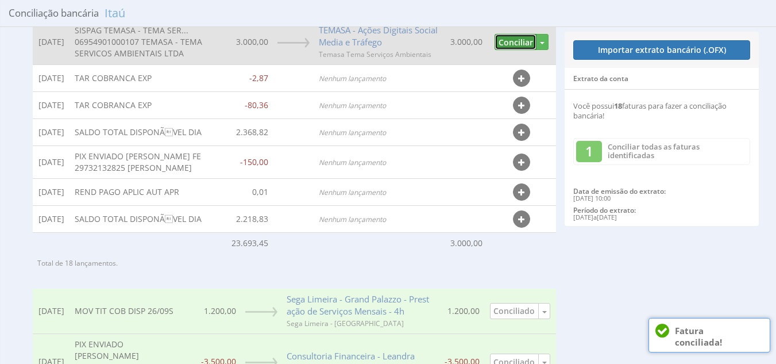
click at [524, 51] on button "Conciliar" at bounding box center [516, 42] width 42 height 17
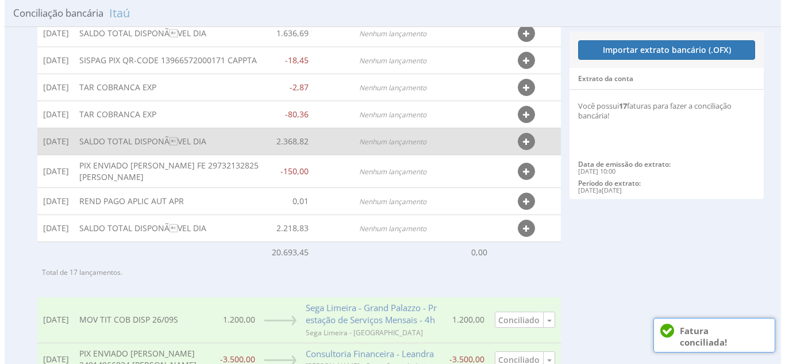
scroll to position [307, 0]
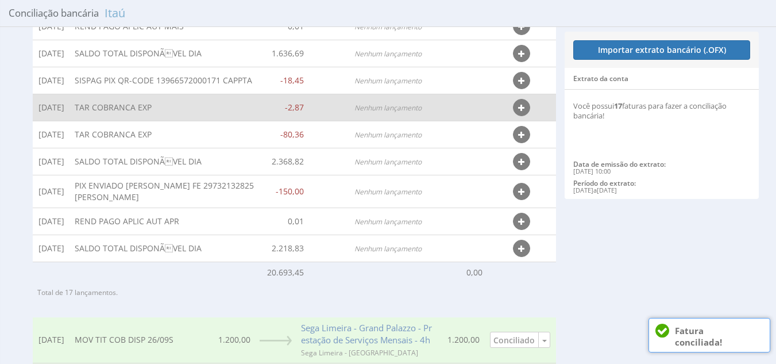
click at [521, 112] on icon "button" at bounding box center [521, 108] width 6 height 8
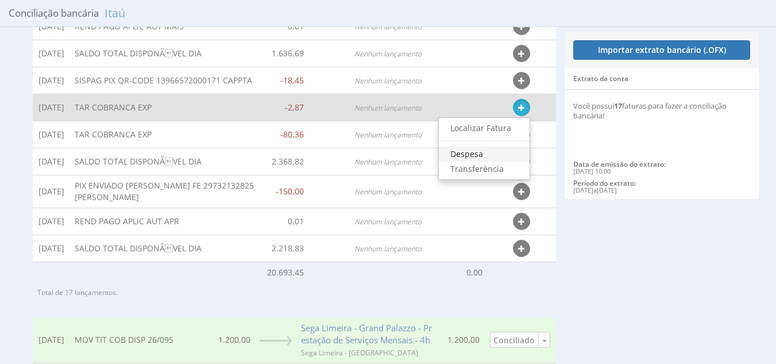
click at [483, 159] on link "Despesa" at bounding box center [484, 153] width 91 height 15
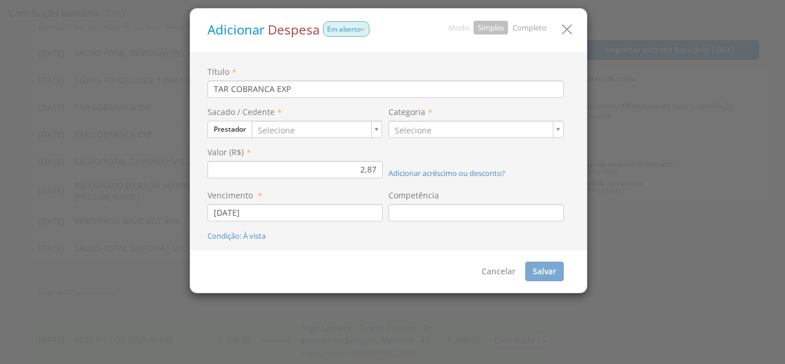
click at [531, 28] on link "Completo" at bounding box center [529, 27] width 34 height 10
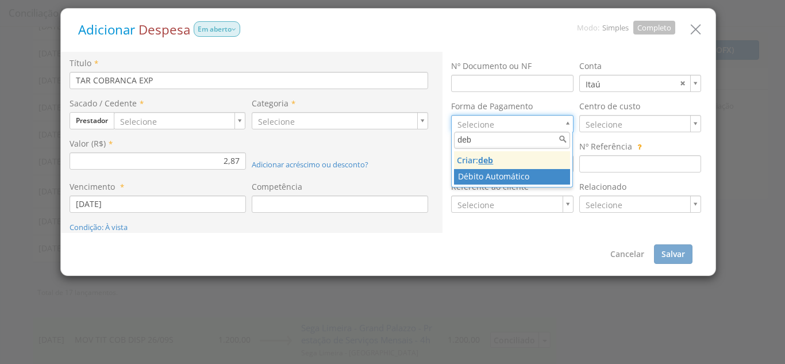
type input "deb"
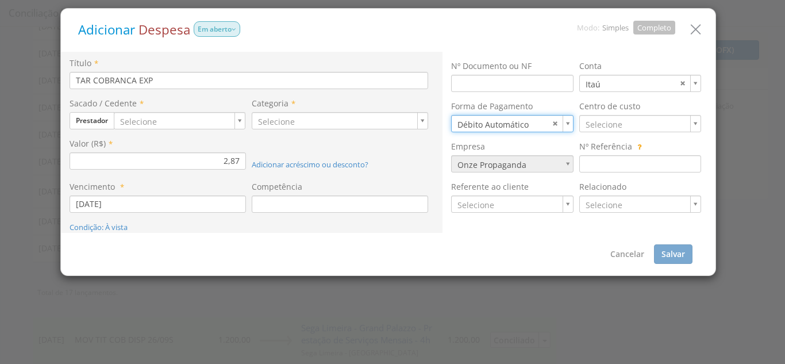
type input "7"
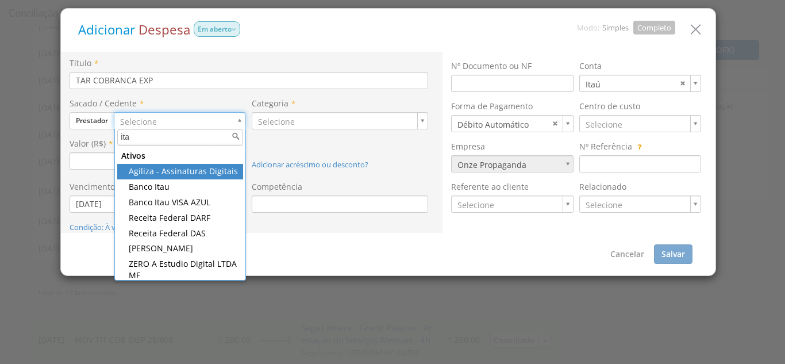
type input "ita"
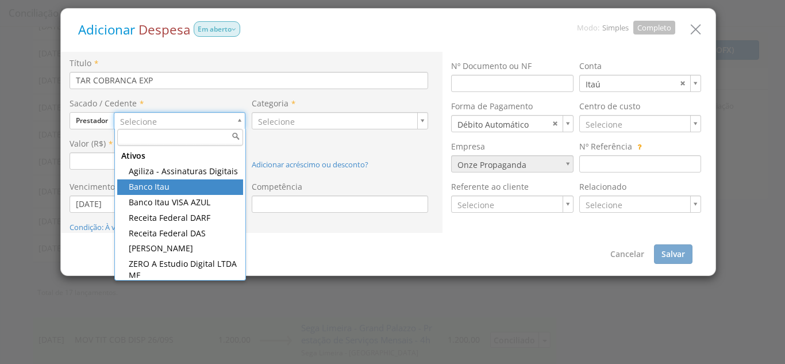
type input "95"
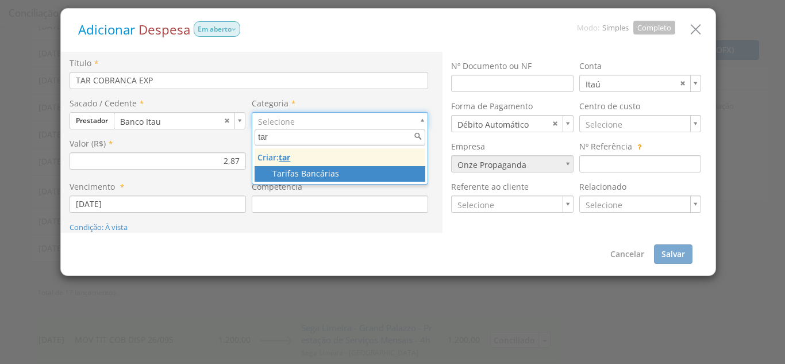
type input "tar"
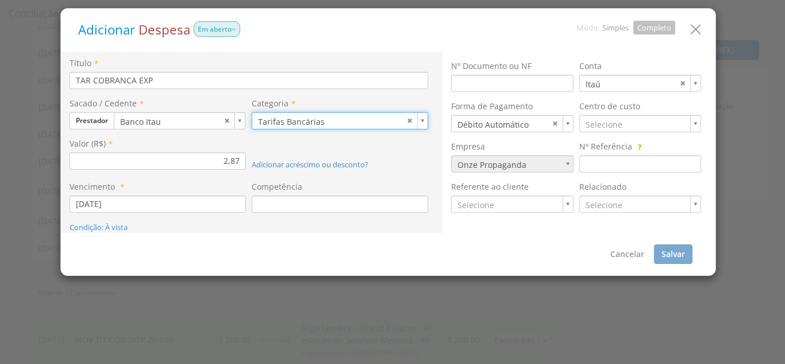
type input "37"
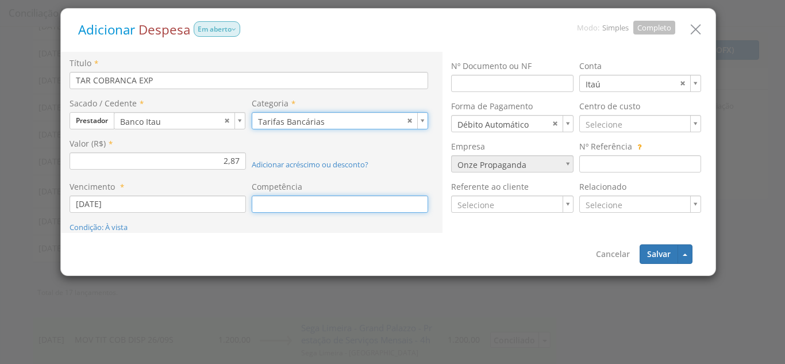
click at [267, 211] on input at bounding box center [340, 203] width 176 height 17
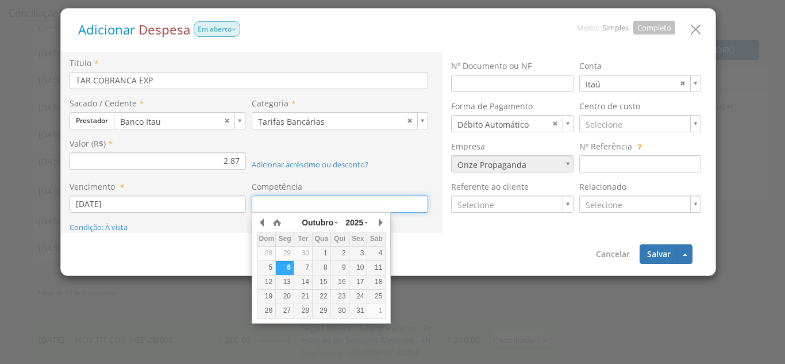
drag, startPoint x: 345, startPoint y: 249, endPoint x: 356, endPoint y: 253, distance: 12.2
click at [345, 250] on div "2" at bounding box center [340, 253] width 18 height 10
type input "02/10/2025"
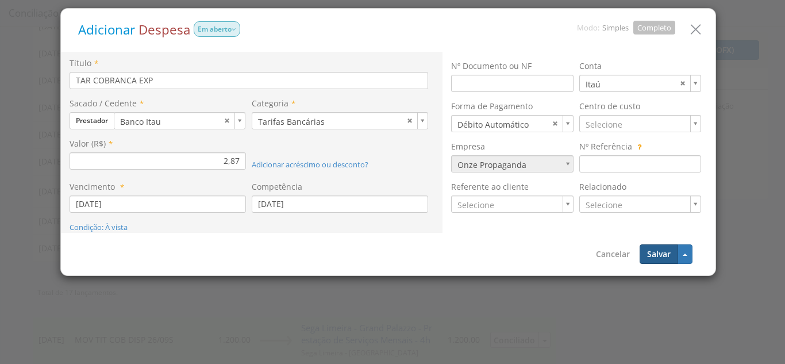
click at [650, 249] on button "Salvar" at bounding box center [658, 254] width 38 height 20
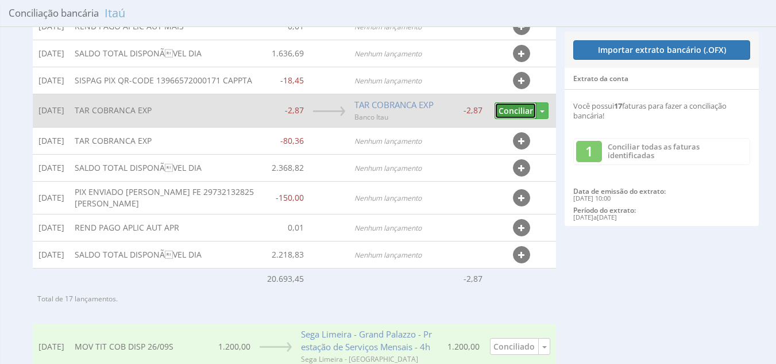
click at [516, 114] on button "Conciliar" at bounding box center [516, 110] width 42 height 17
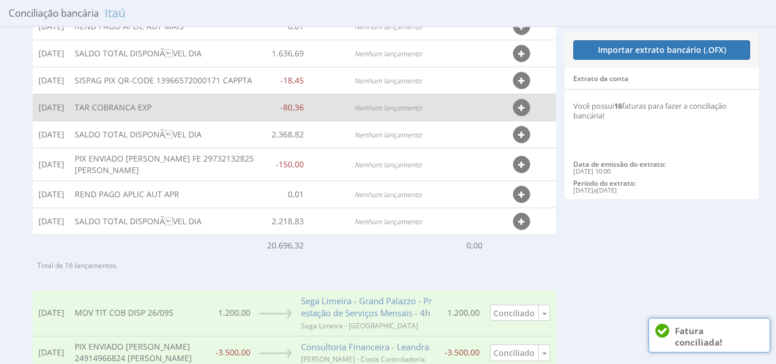
click at [525, 114] on button "button" at bounding box center [521, 107] width 17 height 17
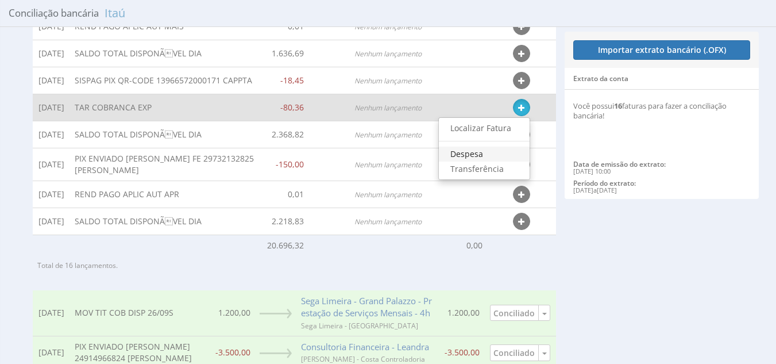
click at [469, 156] on link "Despesa" at bounding box center [484, 153] width 91 height 15
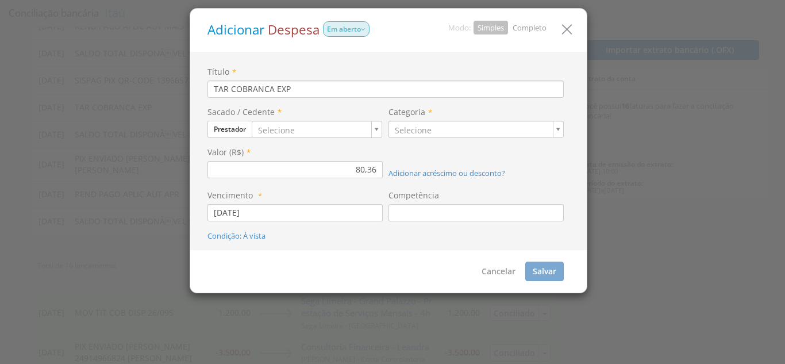
click at [533, 24] on link "Completo" at bounding box center [529, 27] width 34 height 10
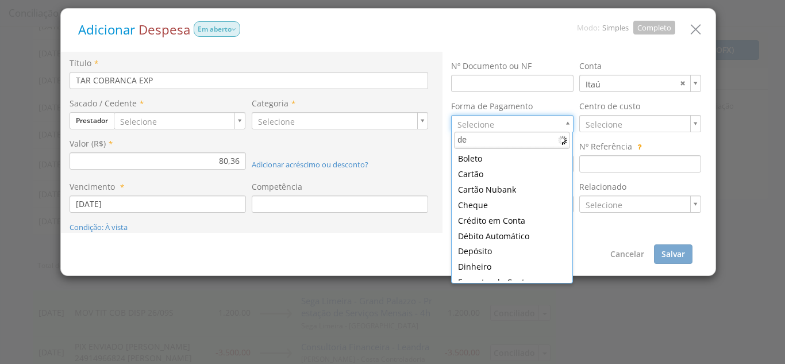
type input "deb"
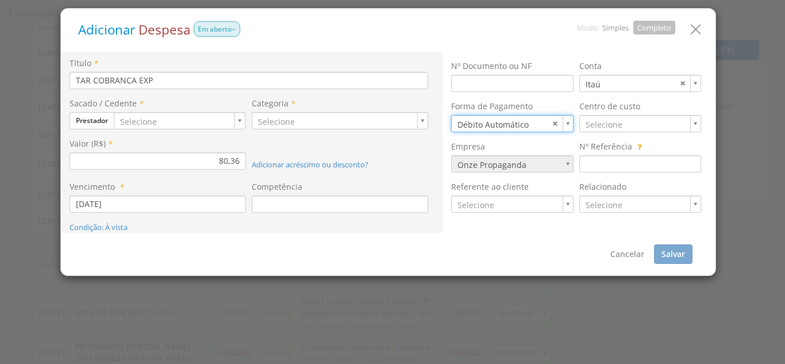
type input "7"
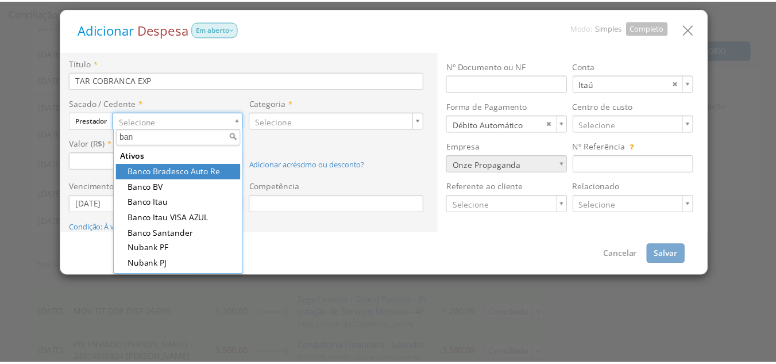
scroll to position [0, 0]
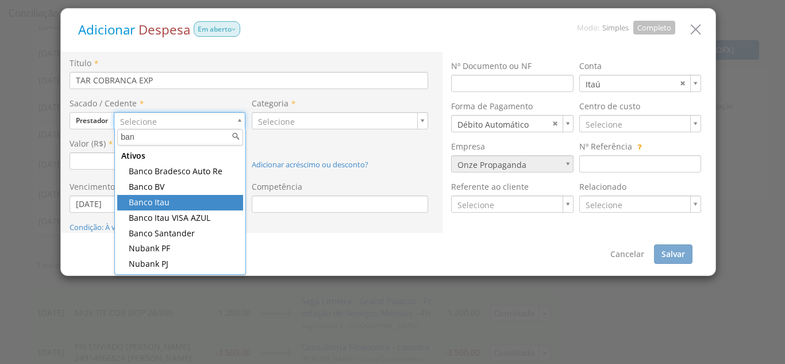
type input "ban"
type input "95"
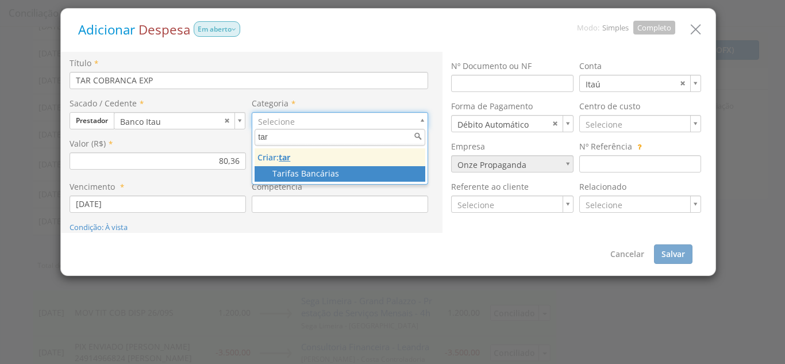
type input "tar"
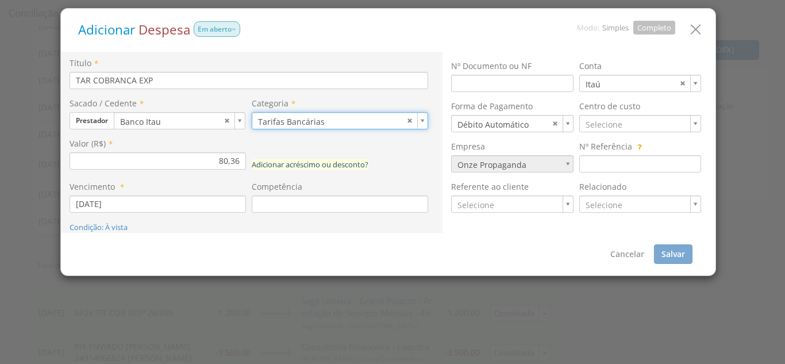
type input "37"
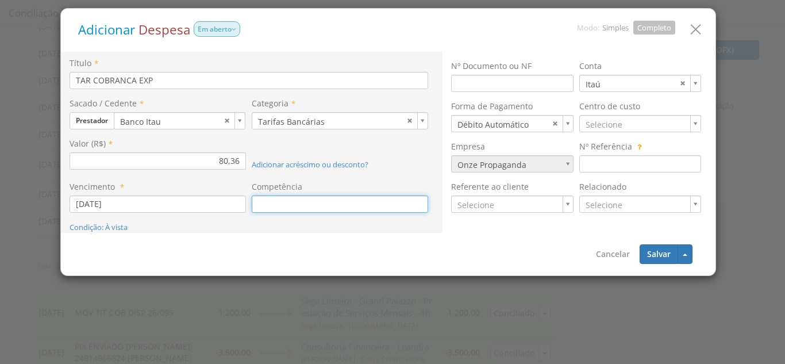
click at [283, 201] on input at bounding box center [340, 203] width 176 height 17
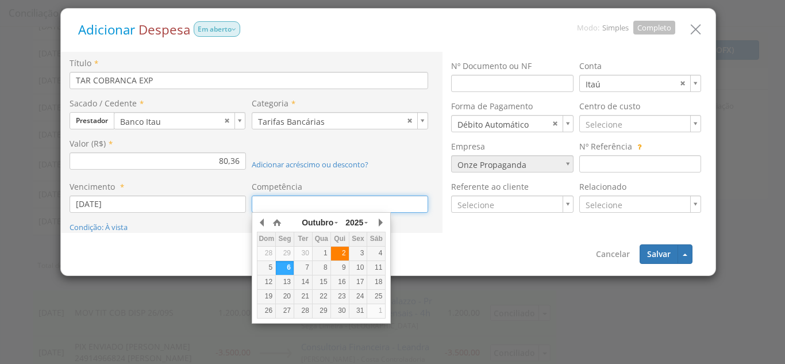
click at [346, 251] on div "2" at bounding box center [340, 253] width 18 height 10
type input "02/10/2025"
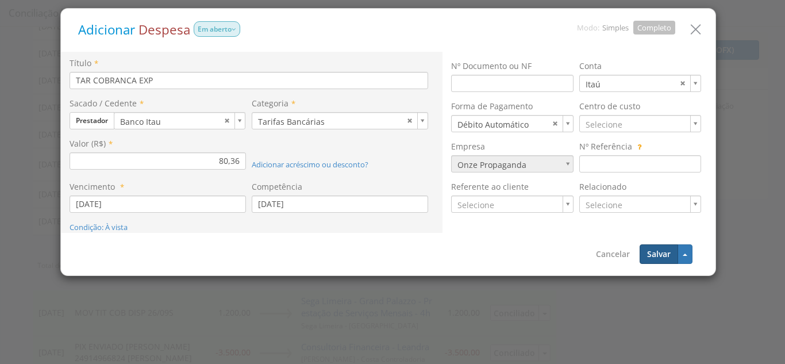
click at [659, 249] on button "Salvar" at bounding box center [658, 254] width 38 height 20
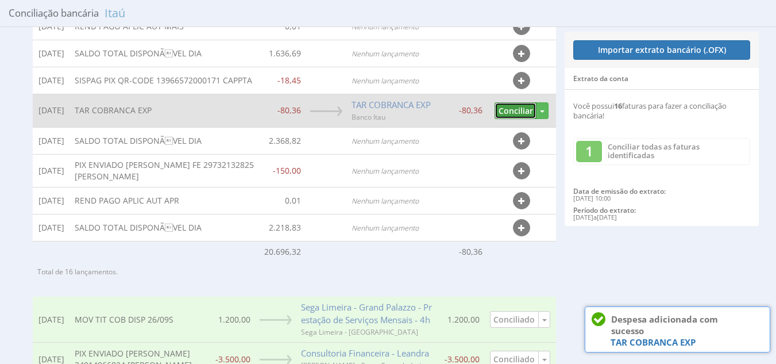
click at [520, 114] on button "Conciliar" at bounding box center [516, 110] width 42 height 17
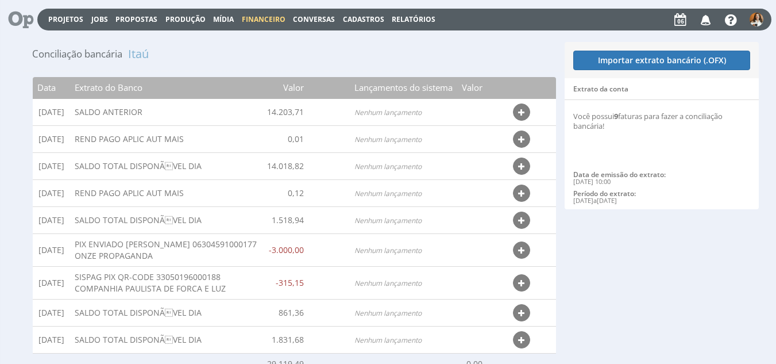
click at [248, 21] on span "Financeiro" at bounding box center [264, 19] width 44 height 10
click at [256, 39] on link "Lançamentos" at bounding box center [265, 37] width 97 height 17
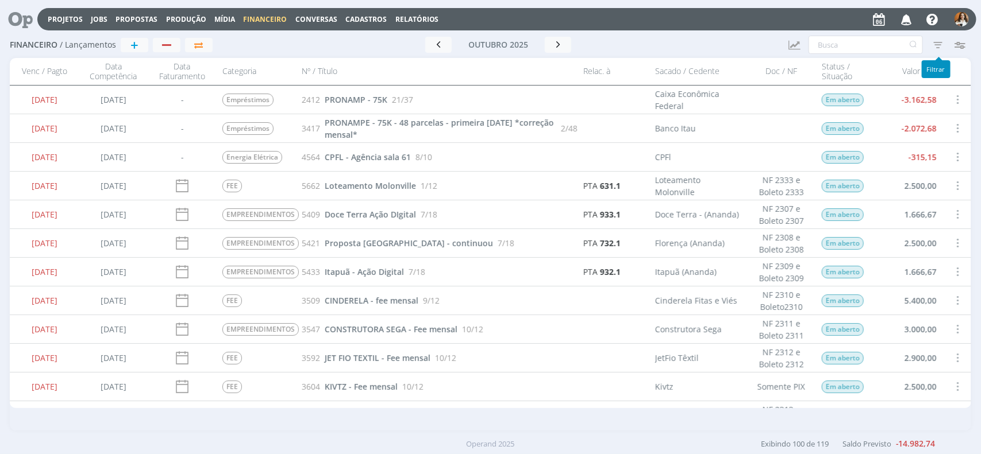
click at [939, 46] on icon "button" at bounding box center [937, 44] width 21 height 21
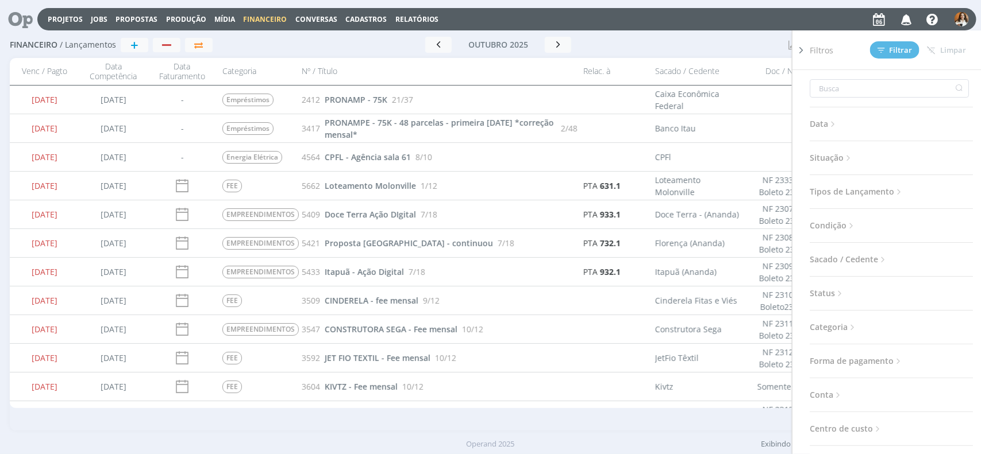
click at [832, 125] on icon at bounding box center [833, 124] width 10 height 10
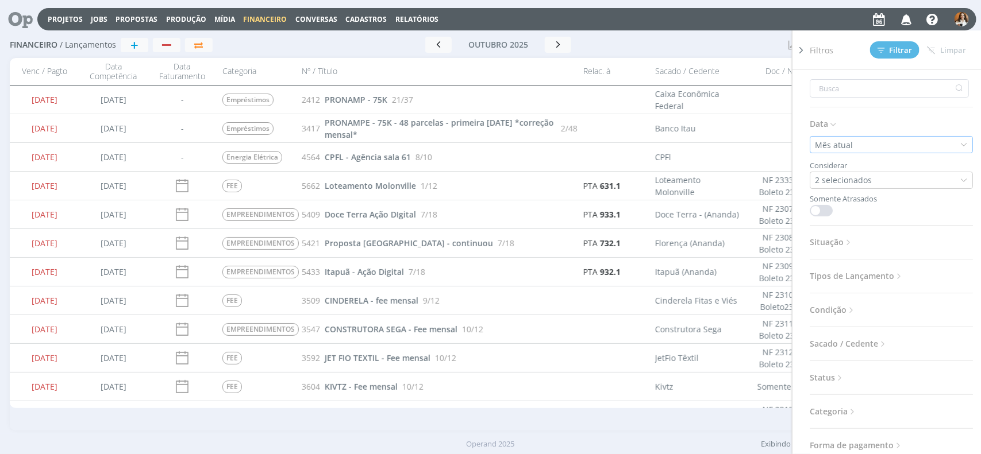
click at [847, 145] on div "Mês atual" at bounding box center [835, 145] width 40 height 12
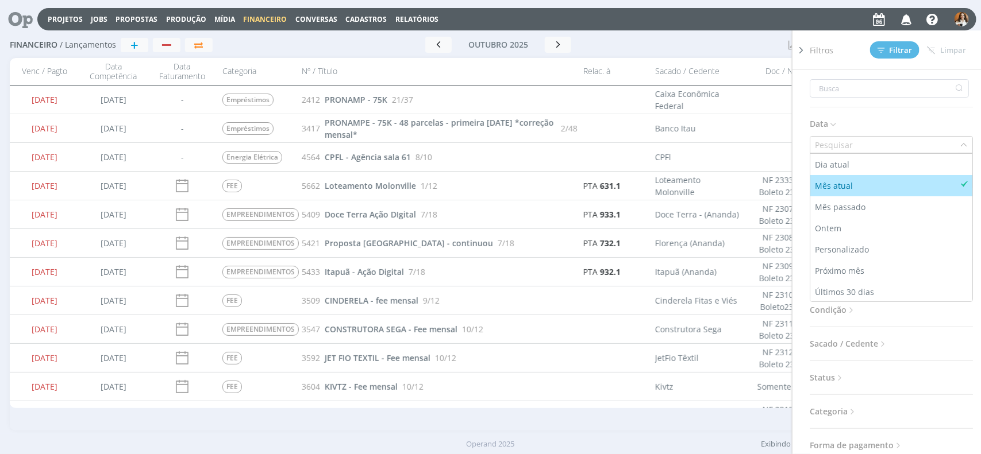
click at [842, 182] on div "Mês atual" at bounding box center [835, 186] width 40 height 12
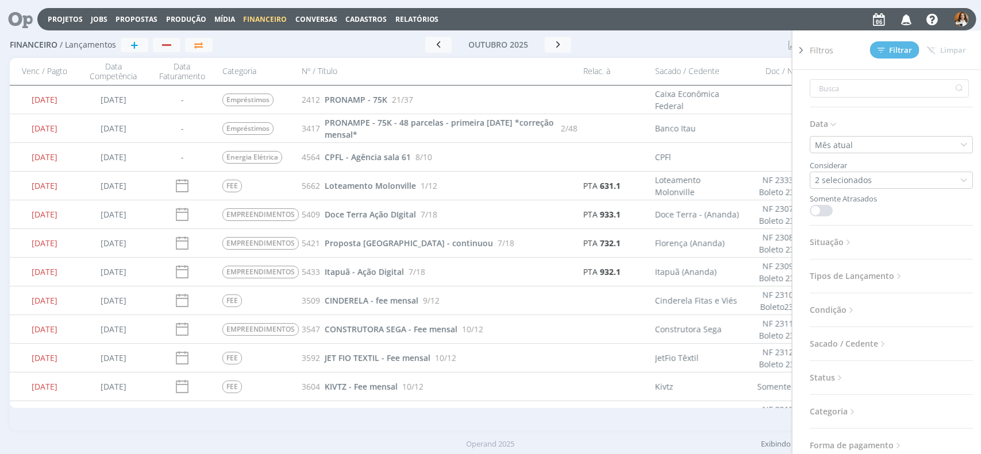
click at [848, 240] on icon at bounding box center [848, 243] width 10 height 10
click at [881, 274] on span at bounding box center [890, 273] width 23 height 11
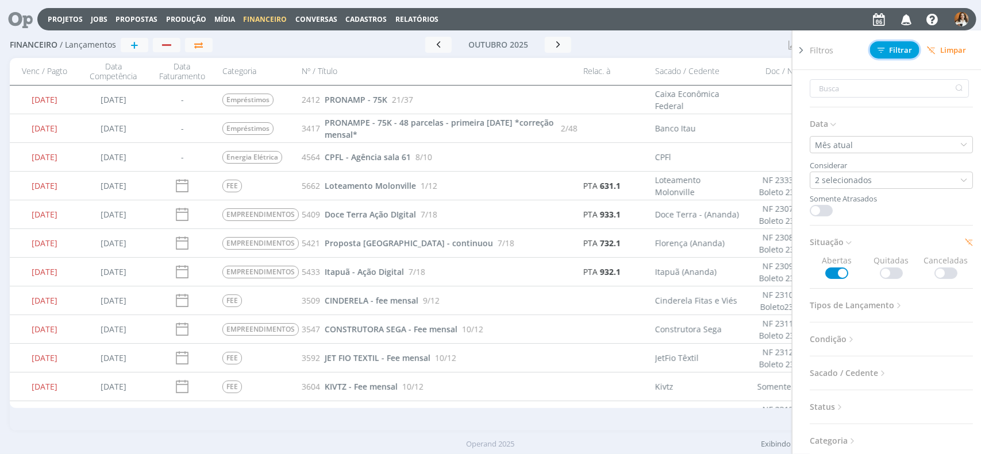
click at [905, 52] on span "Filtrar" at bounding box center [894, 50] width 35 height 7
click at [721, 47] on div at bounding box center [709, 45] width 141 height 16
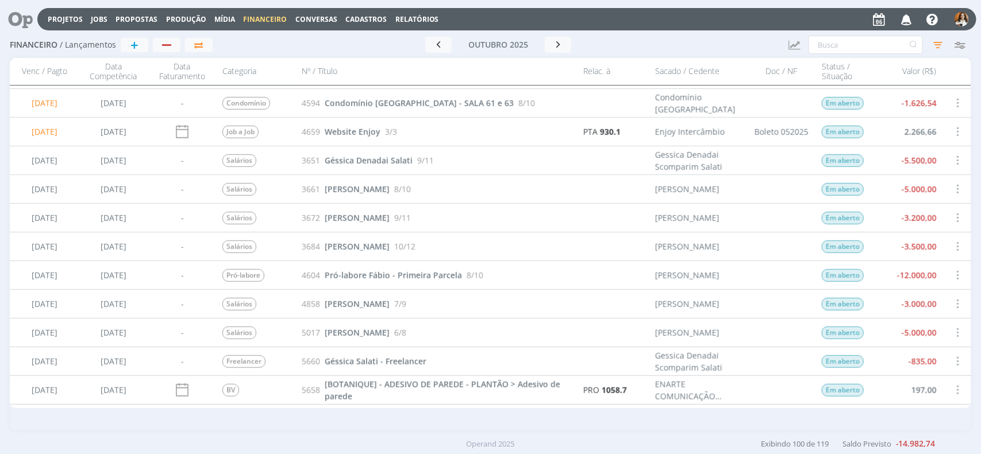
scroll to position [359, 0]
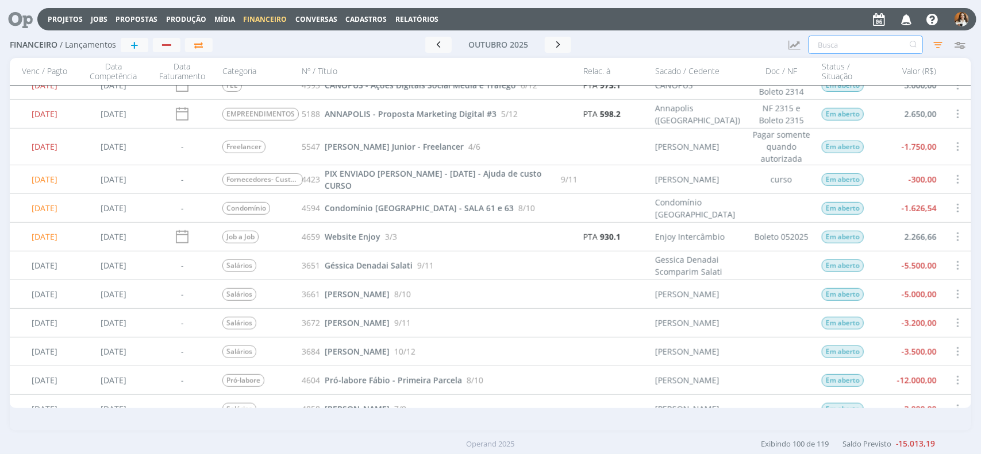
click at [827, 45] on input "text" at bounding box center [865, 45] width 114 height 18
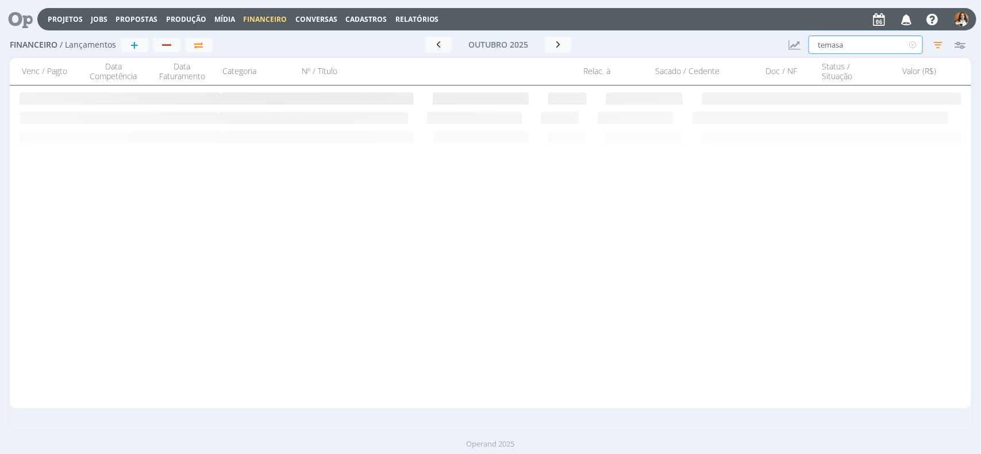
scroll to position [0, 0]
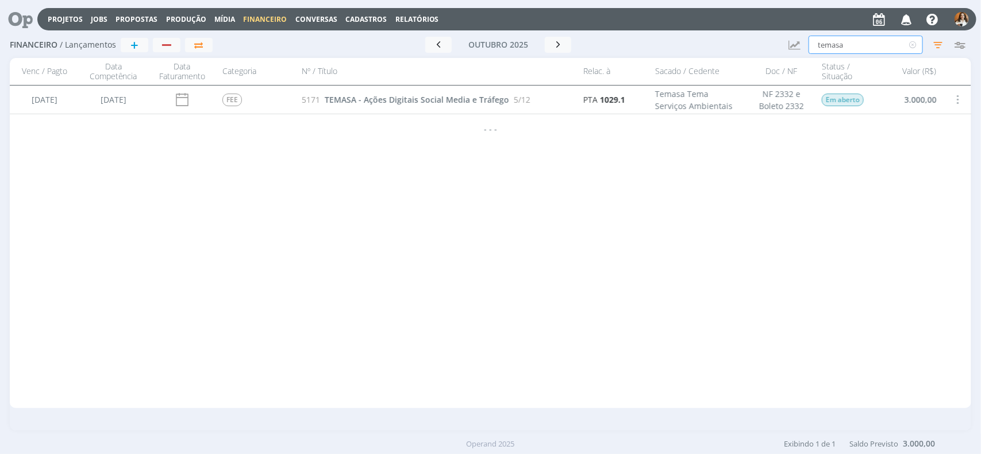
type input "temasa"
drag, startPoint x: 847, startPoint y: 43, endPoint x: 748, endPoint y: 49, distance: 99.6
click at [750, 49] on div "Financeiro / Lançamentos + Ir para mês atual outubro 2025 < 2025 > Janeiro Feve…" at bounding box center [490, 45] width 961 height 26
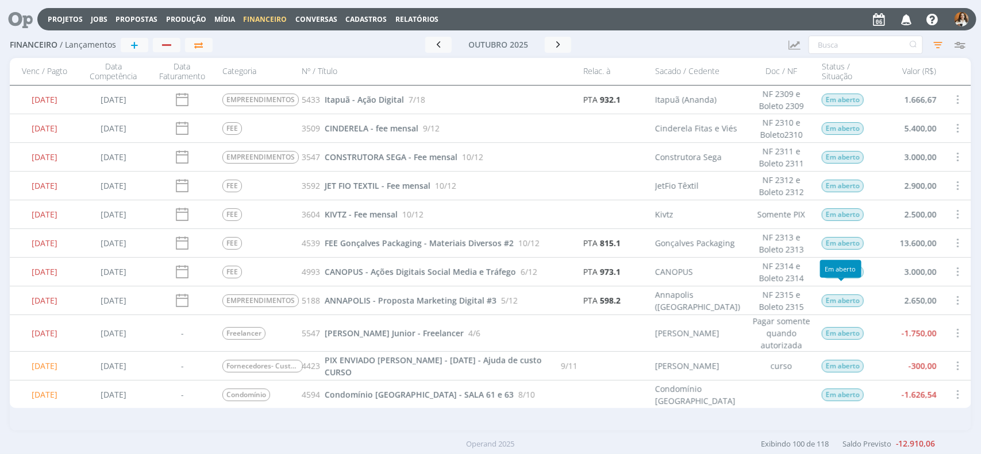
scroll to position [215, 0]
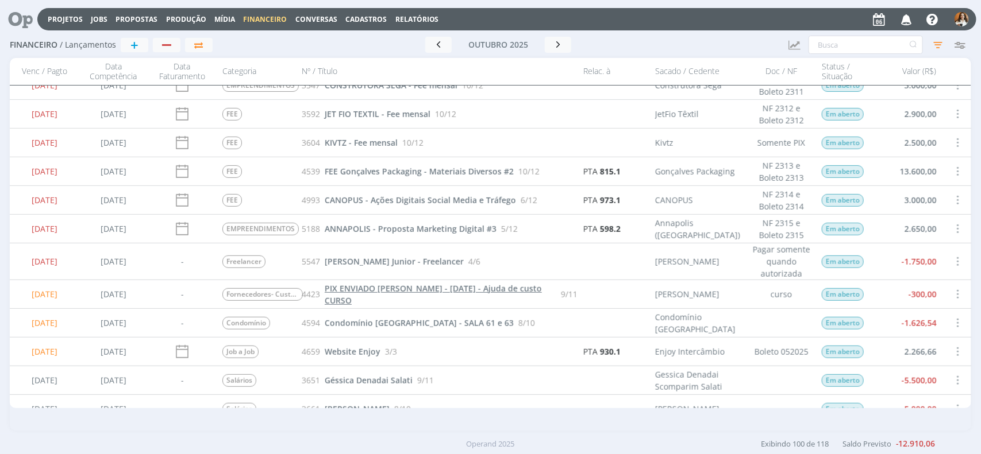
click at [366, 294] on link "PIX ENVIADO [PERSON_NAME] - [DATE] - Ajuda de custo CURSO" at bounding box center [440, 295] width 231 height 24
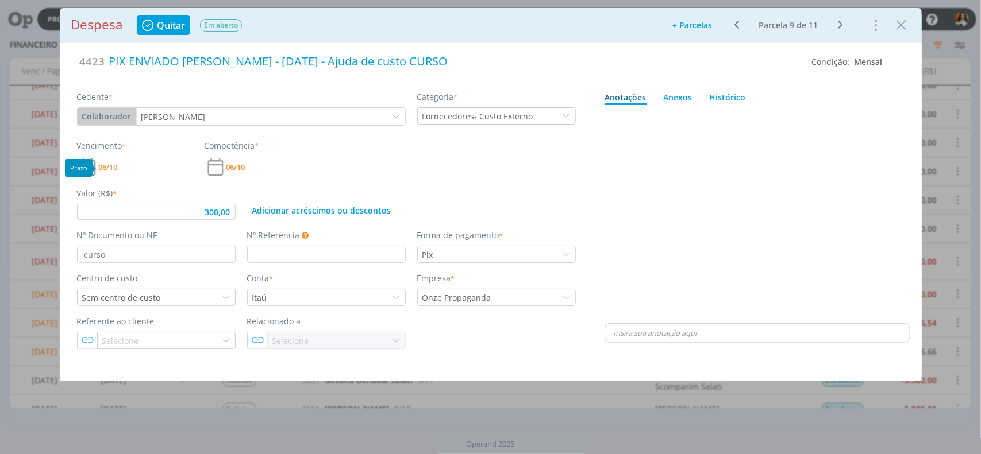
click at [103, 168] on span "06/10" at bounding box center [108, 167] width 19 height 7
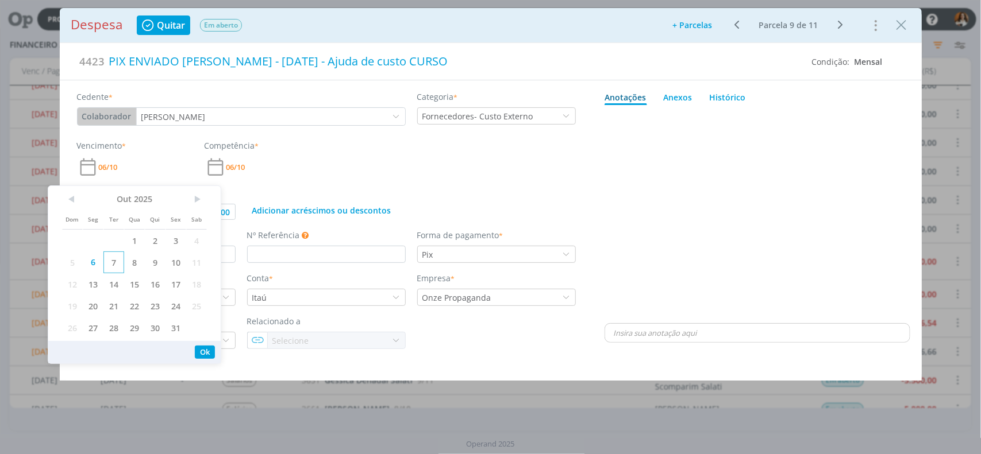
click at [113, 257] on span "7" at bounding box center [113, 263] width 21 height 22
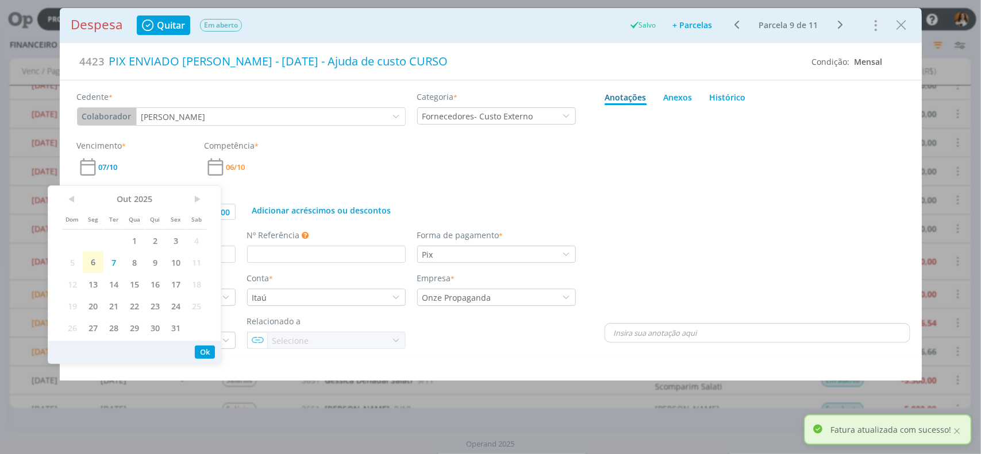
click at [210, 348] on div "Ok" at bounding box center [134, 352] width 172 height 22
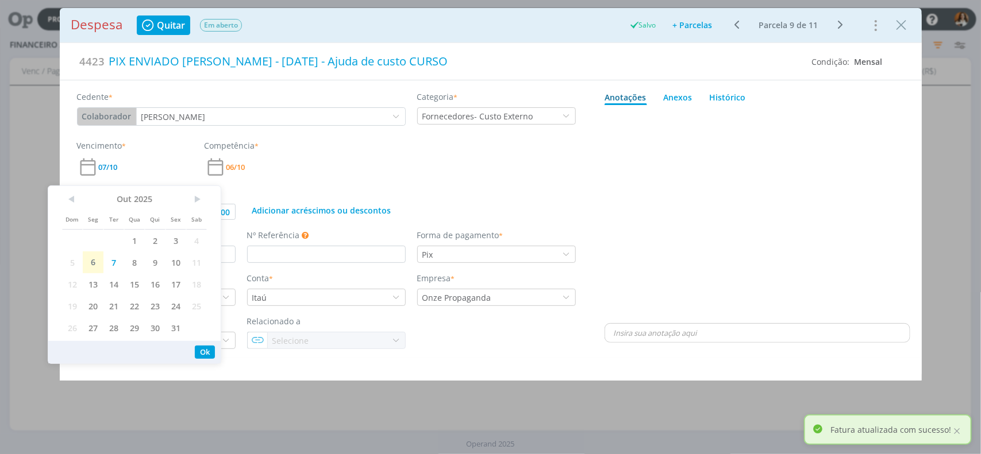
type input "300,00"
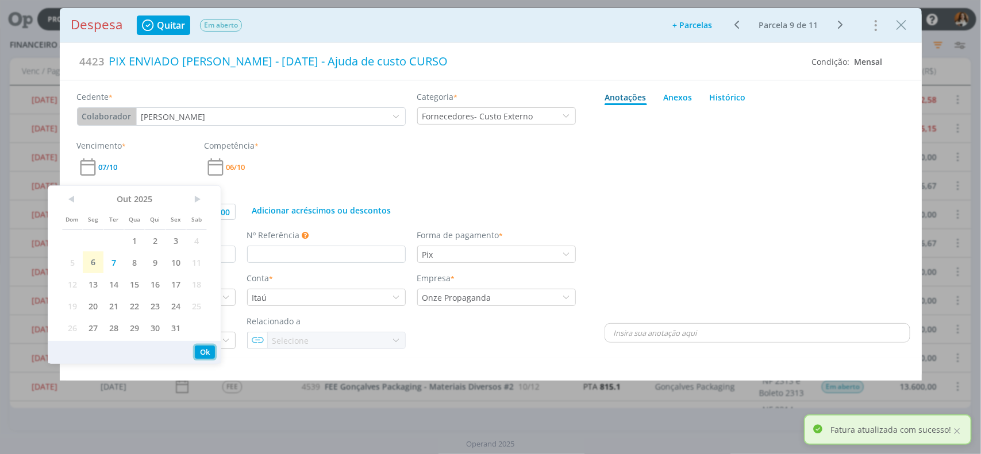
click at [210, 349] on button "Ok" at bounding box center [205, 352] width 20 height 13
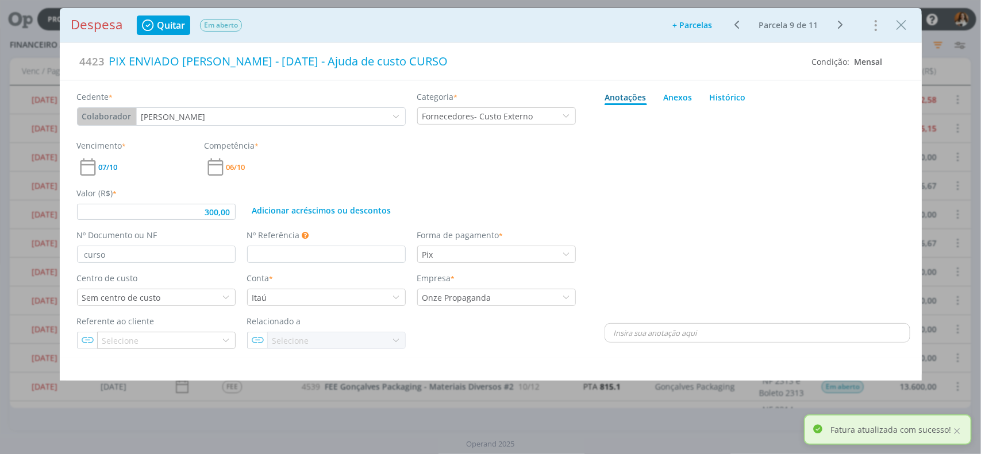
drag, startPoint x: 903, startPoint y: 19, endPoint x: 834, endPoint y: 134, distance: 134.0
click at [903, 20] on icon "Close" at bounding box center [901, 25] width 17 height 17
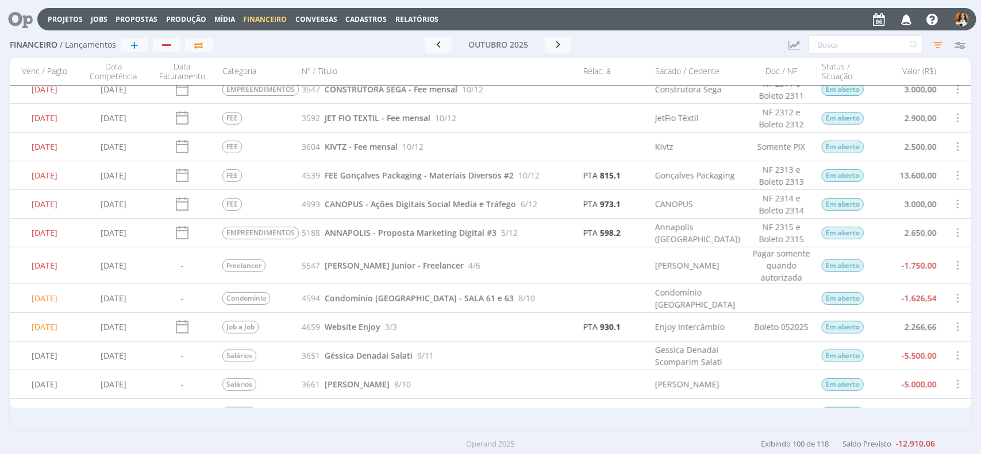
scroll to position [215, 0]
